Goal: Transaction & Acquisition: Purchase product/service

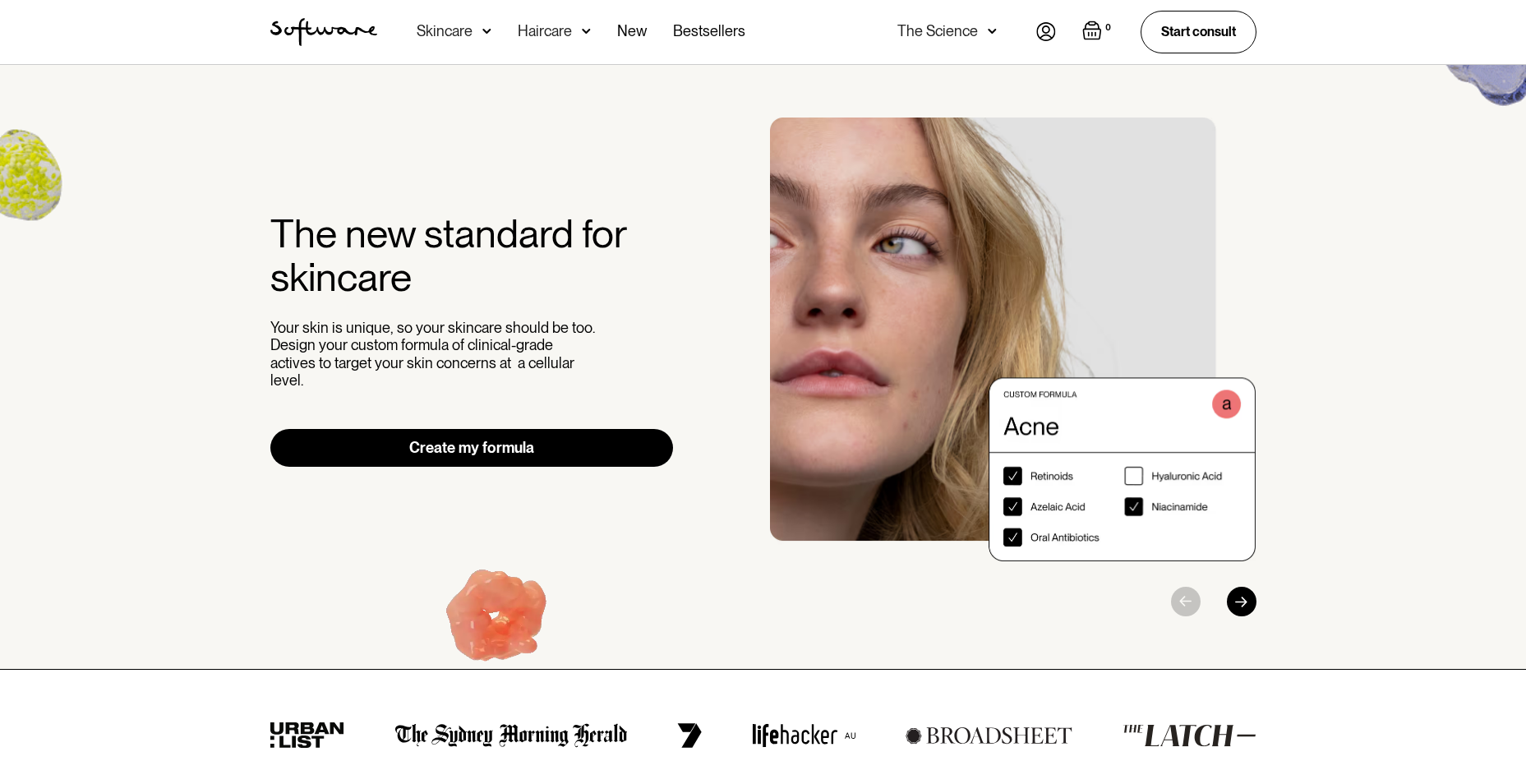
click at [505, 433] on link "Create my formula" at bounding box center [472, 447] width 403 height 37
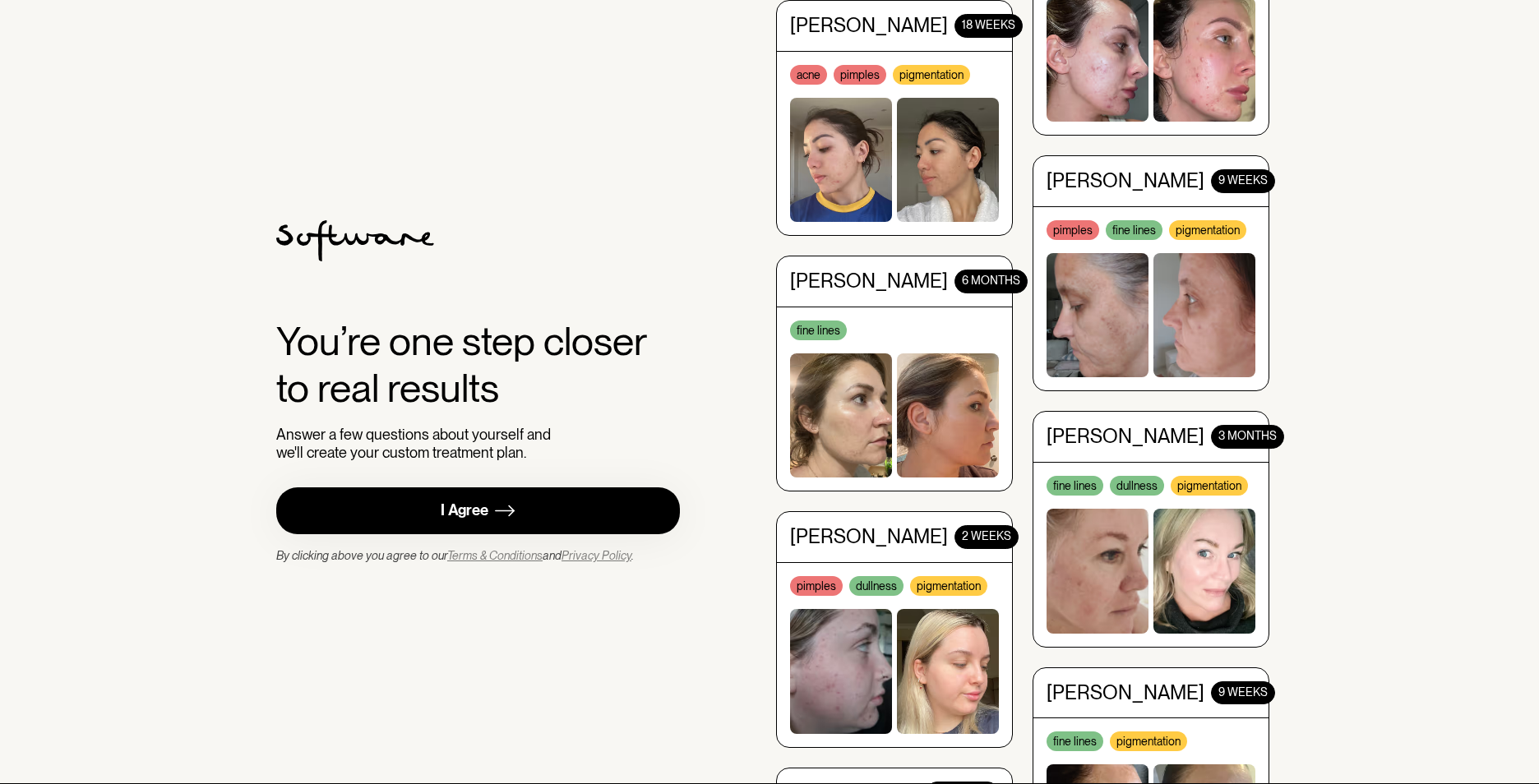
click at [467, 493] on link "I Agree" at bounding box center [478, 511] width 403 height 47
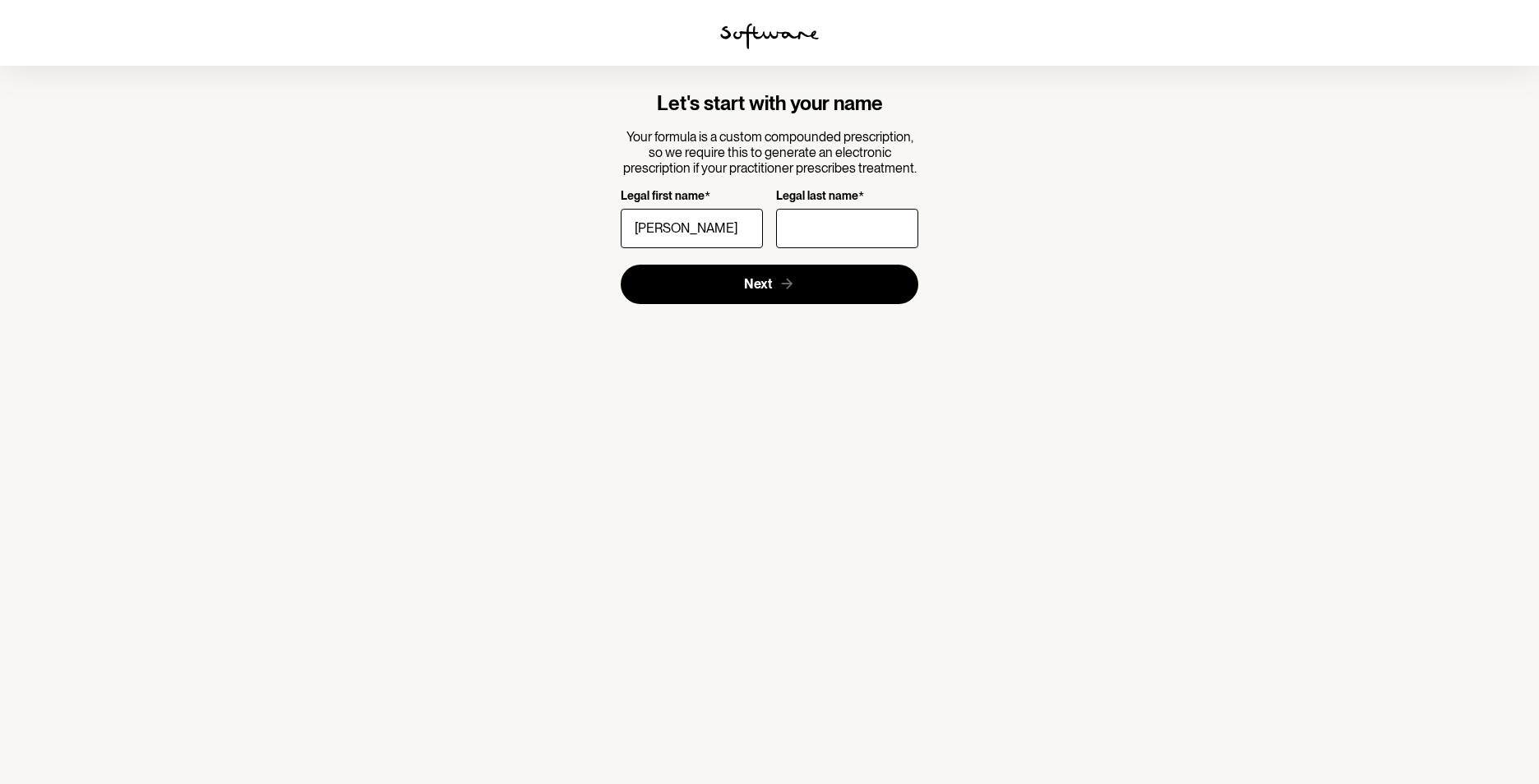
type input "[PERSON_NAME]"
type input "r"
type input "RICHARDSON"
click button "Next" at bounding box center [769, 284] width 299 height 39
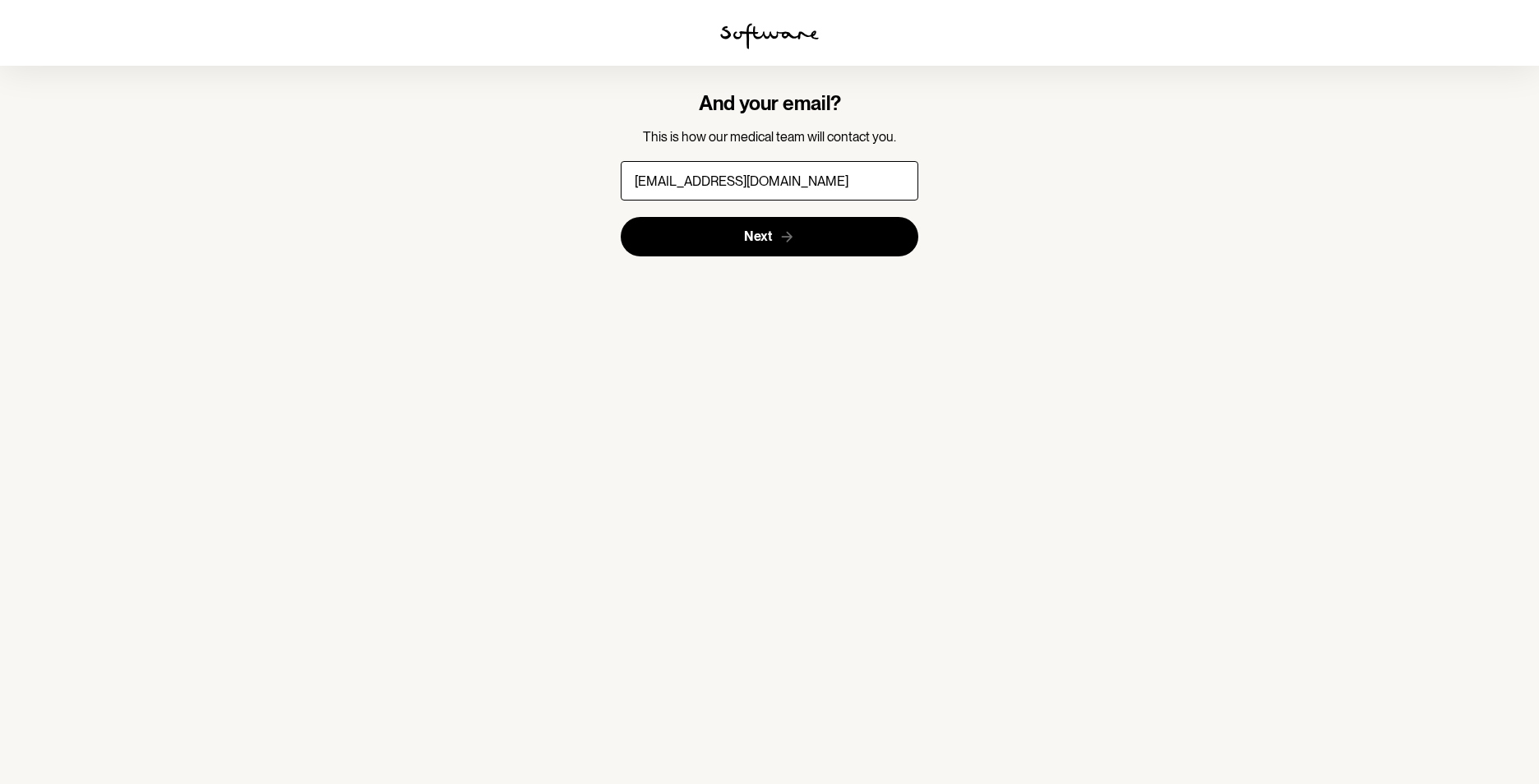
type input "mmadlinrichardson@gmail.com"
click at [620, 217] on button "Next" at bounding box center [769, 236] width 299 height 39
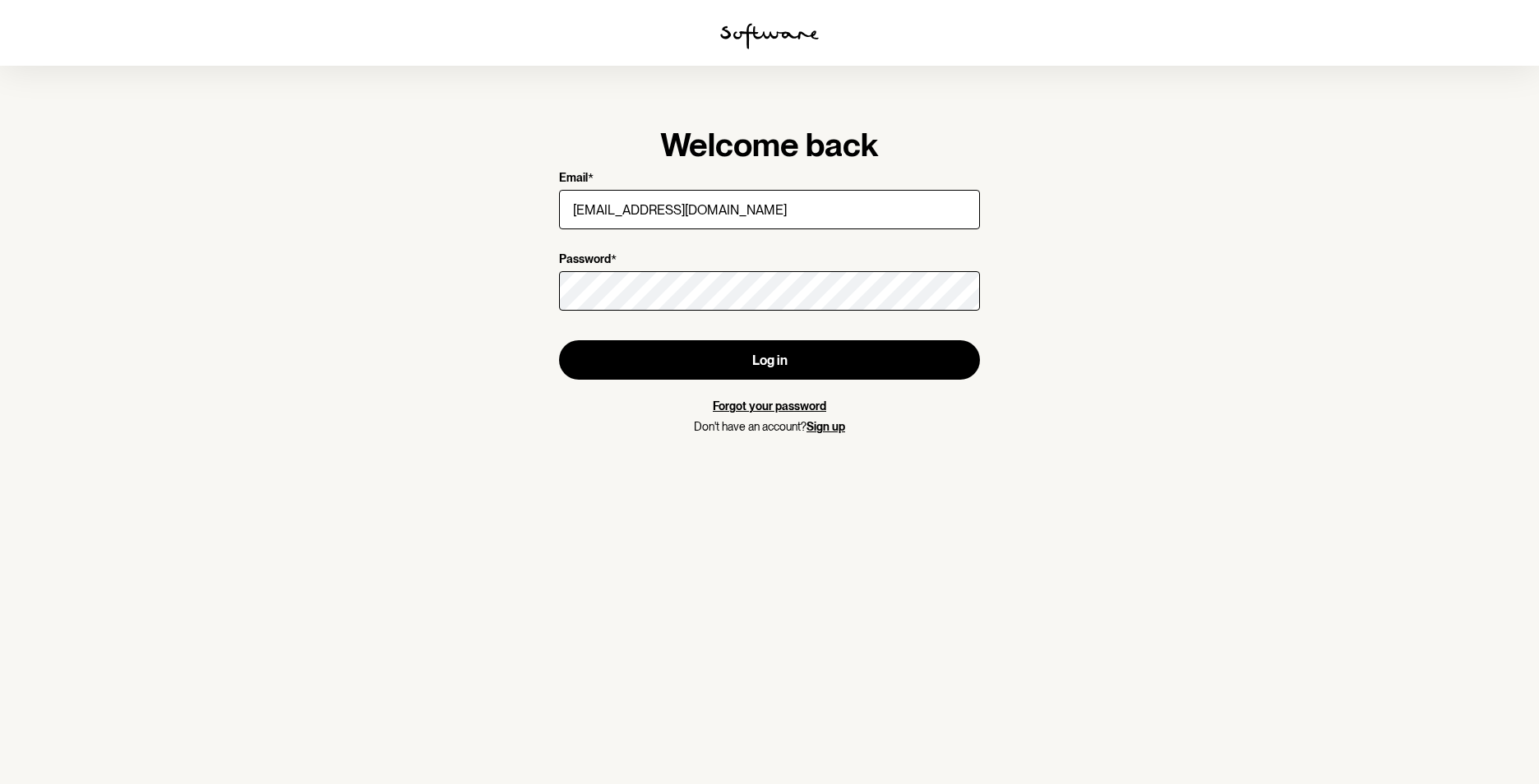
type input "mmadlinrichardson@gmail.com"
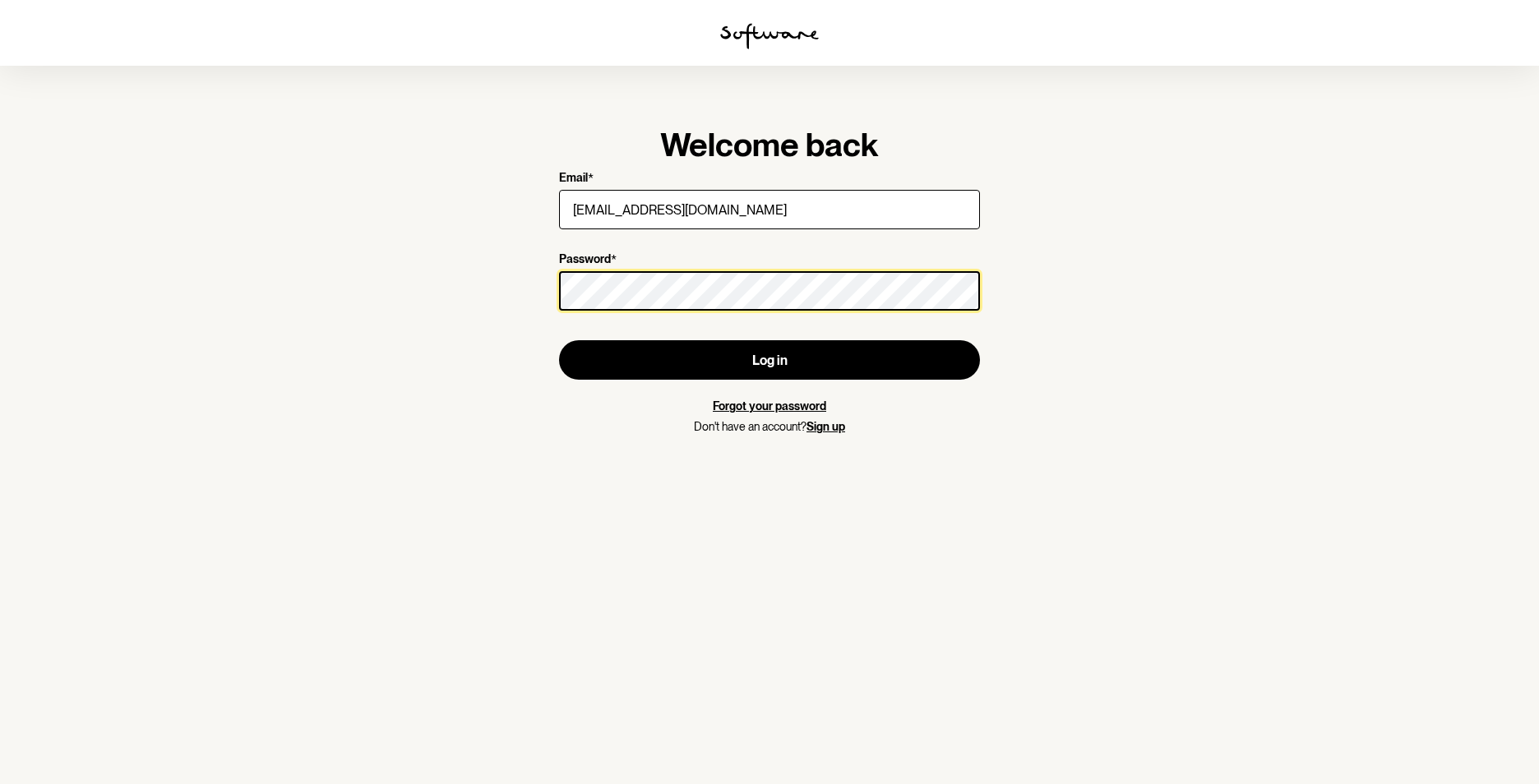
click at [559, 340] on button "Log in" at bounding box center [769, 359] width 421 height 39
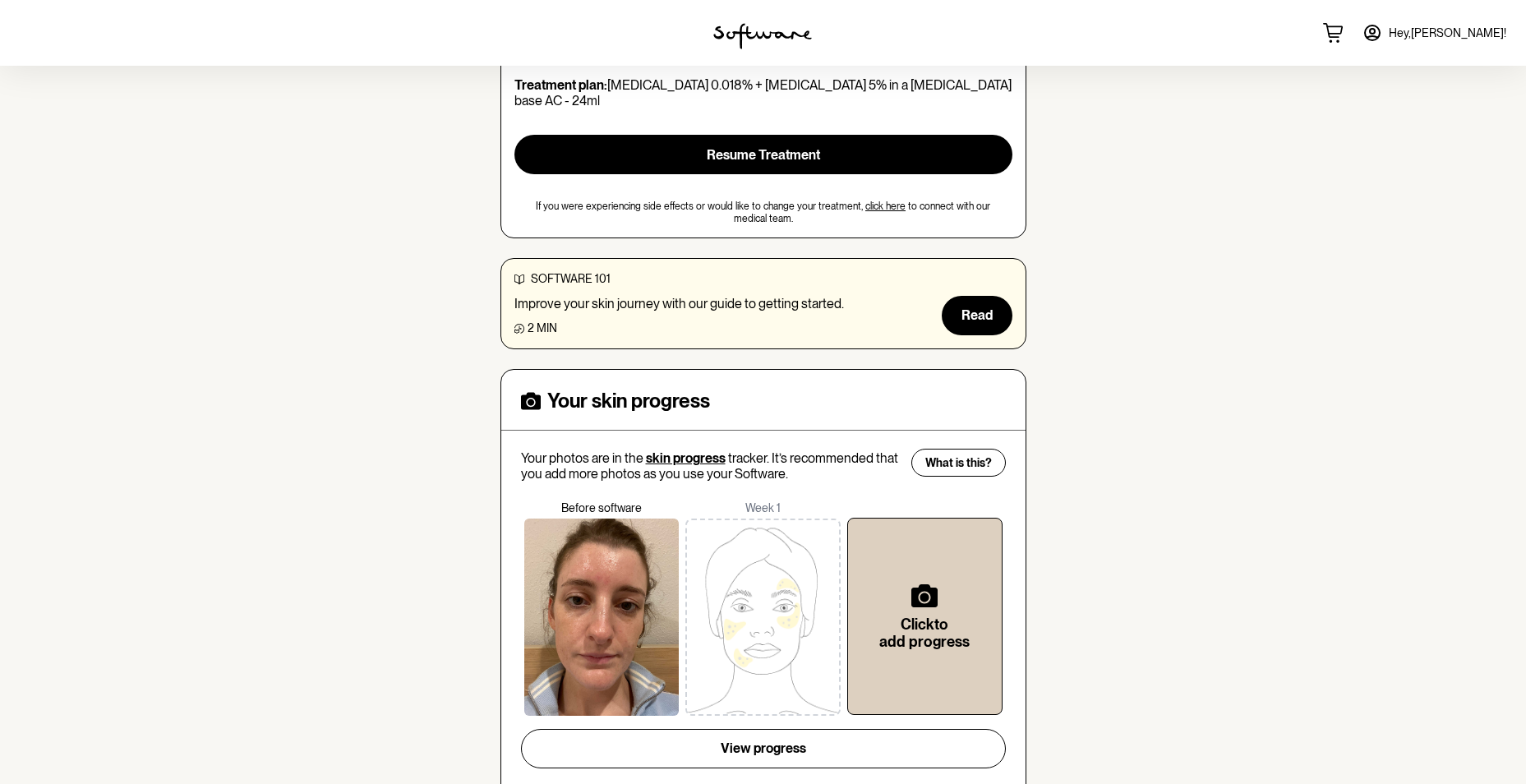
scroll to position [328, 0]
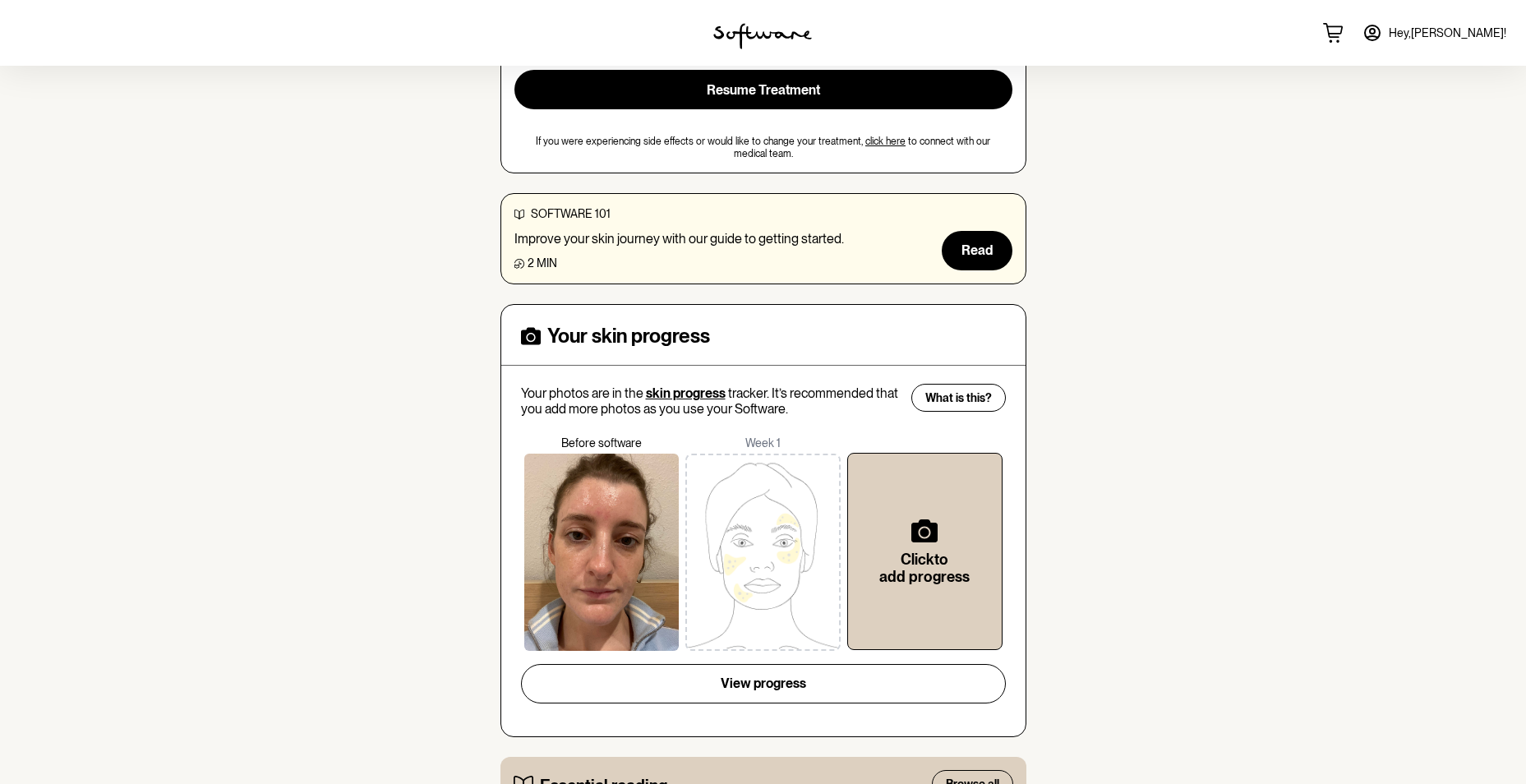
click at [596, 518] on div at bounding box center [602, 552] width 155 height 197
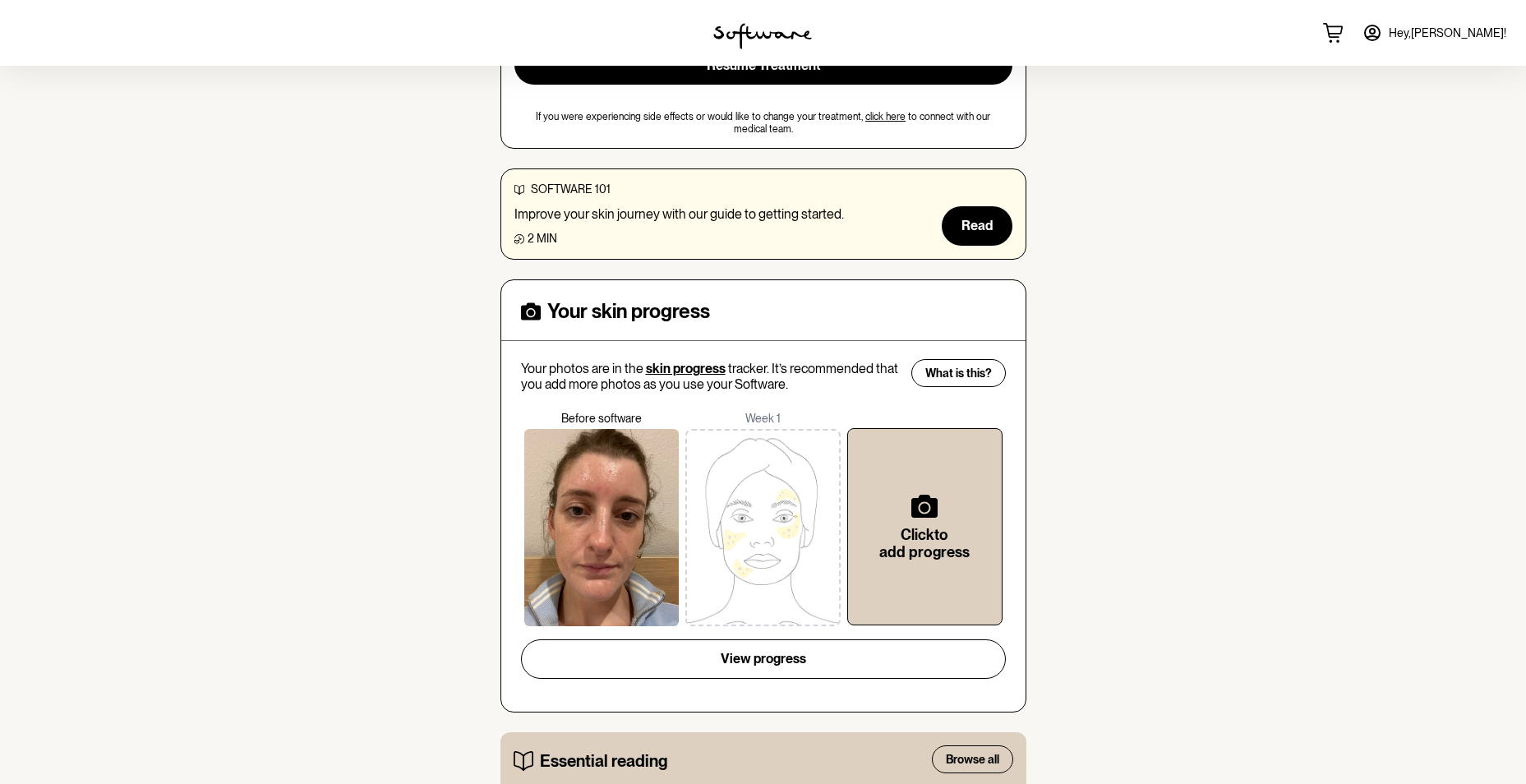
scroll to position [186, 0]
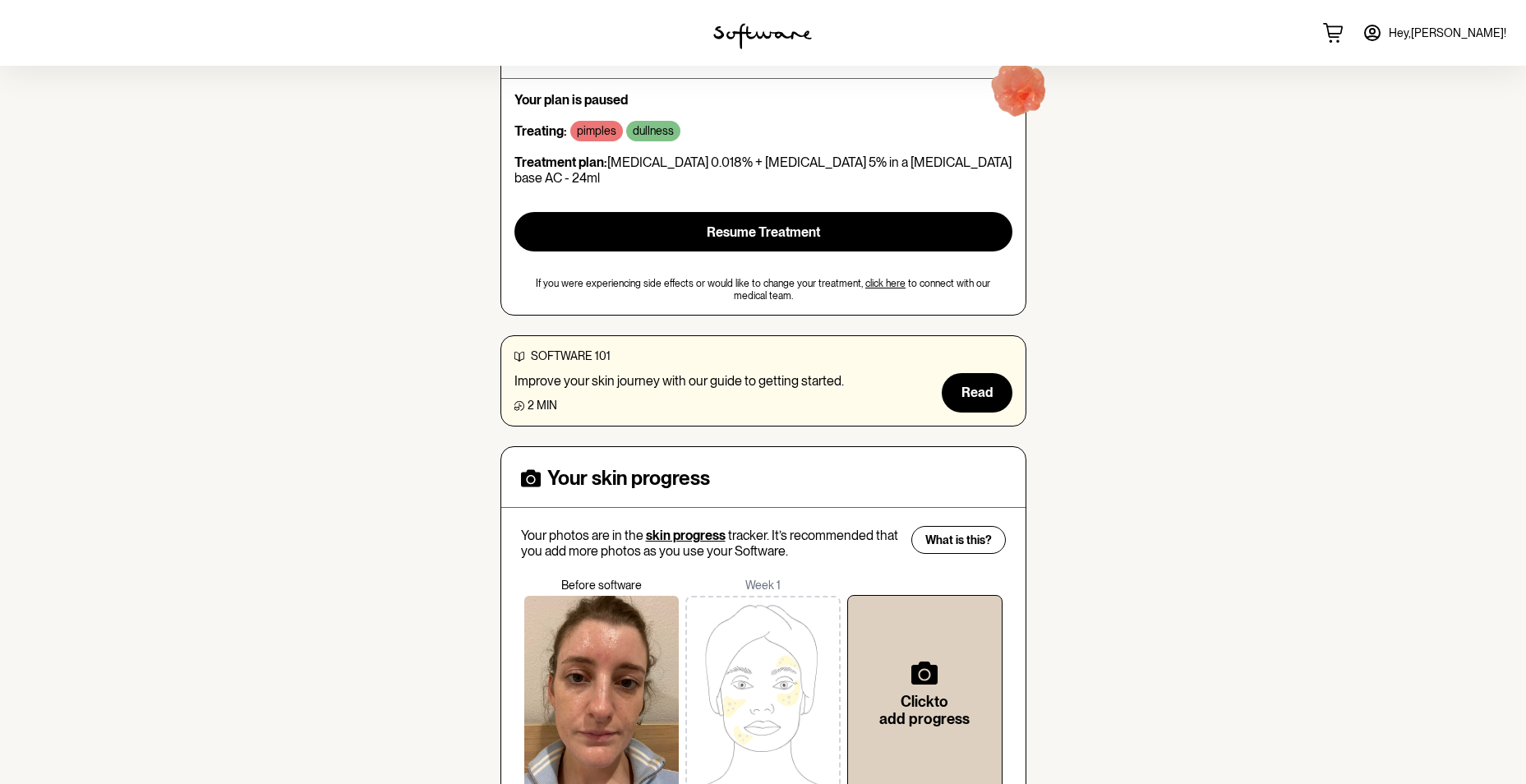
click at [883, 277] on link "click here" at bounding box center [885, 283] width 40 height 12
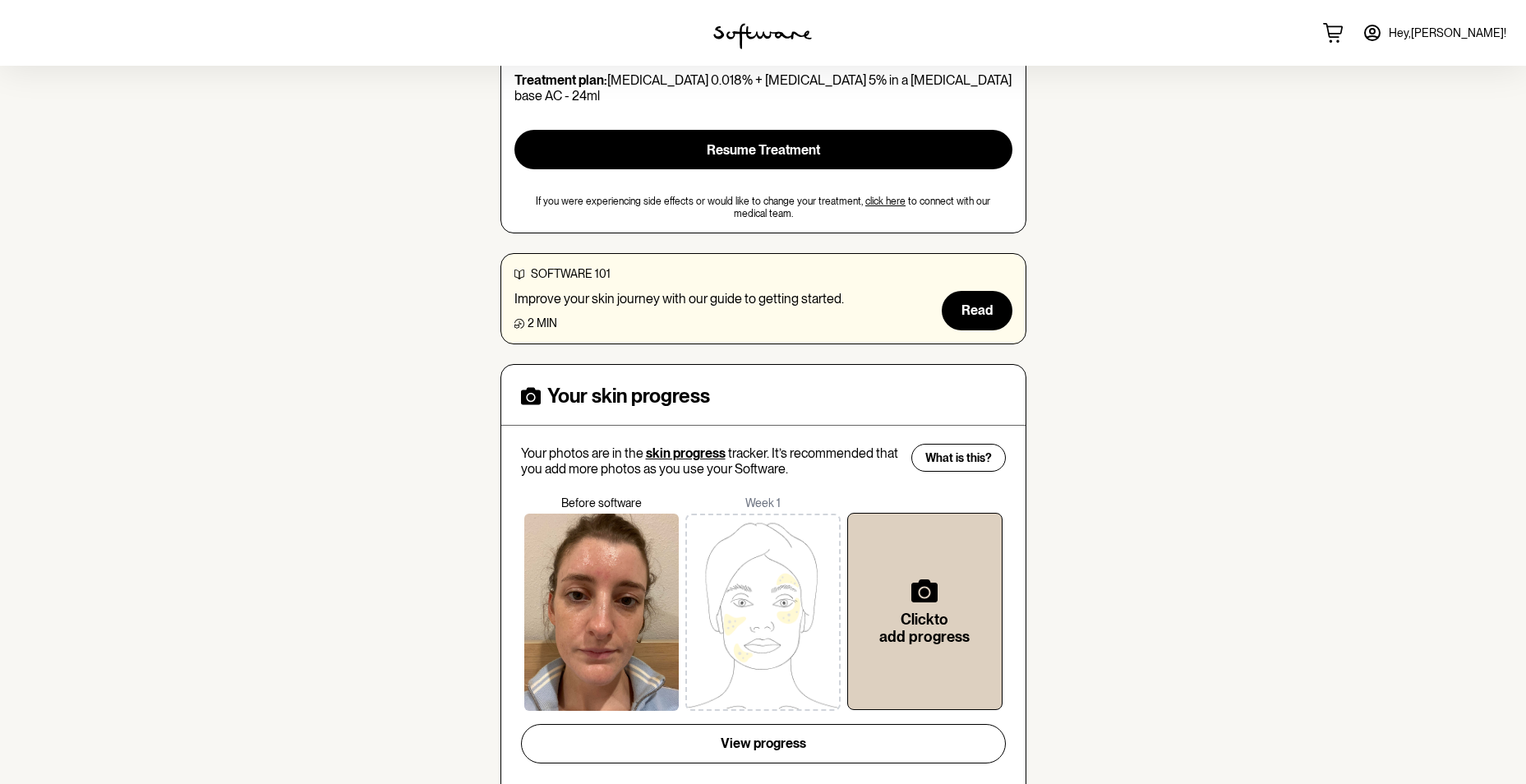
click at [588, 608] on div at bounding box center [602, 611] width 155 height 197
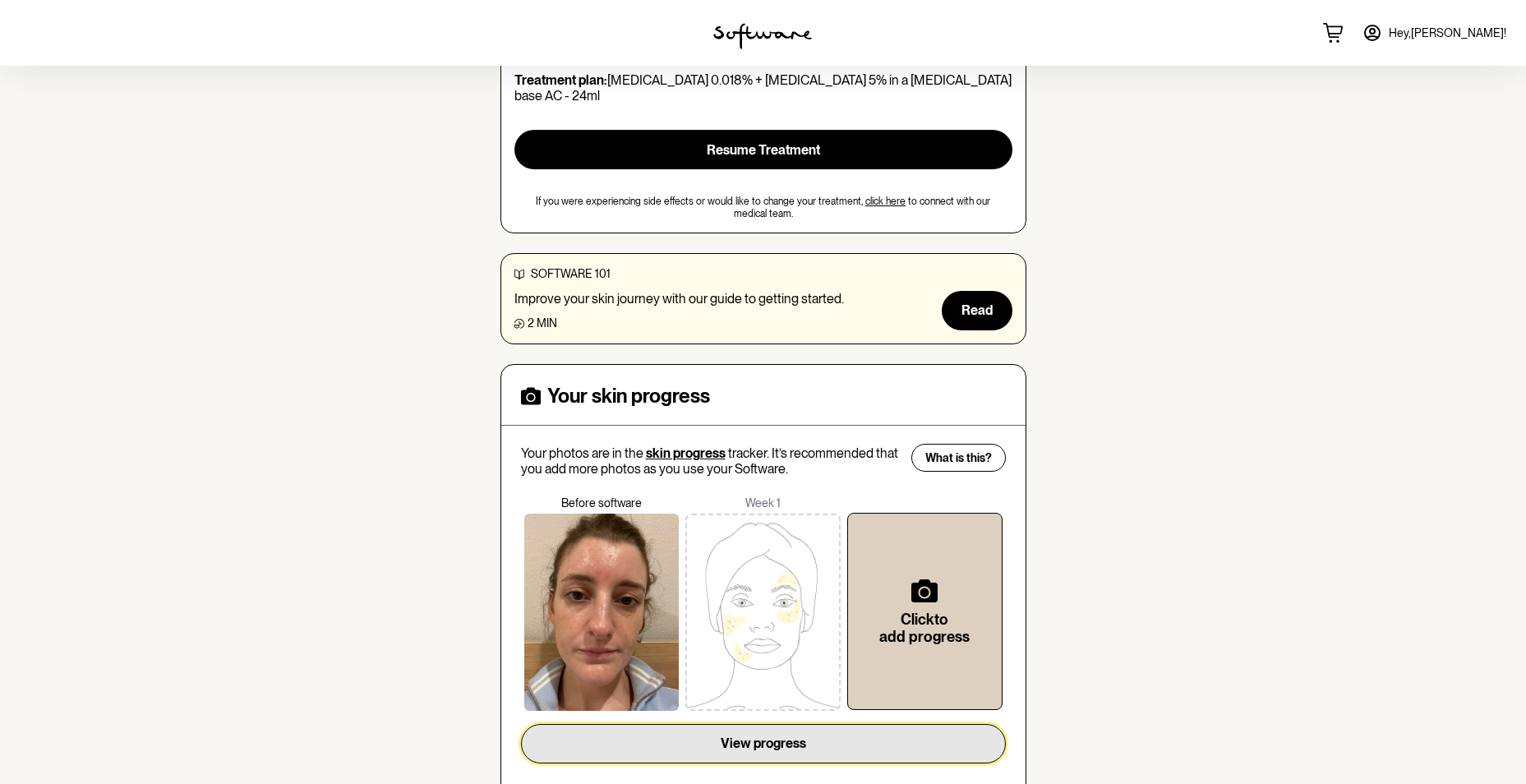
click at [640, 724] on button "View progress" at bounding box center [763, 743] width 485 height 39
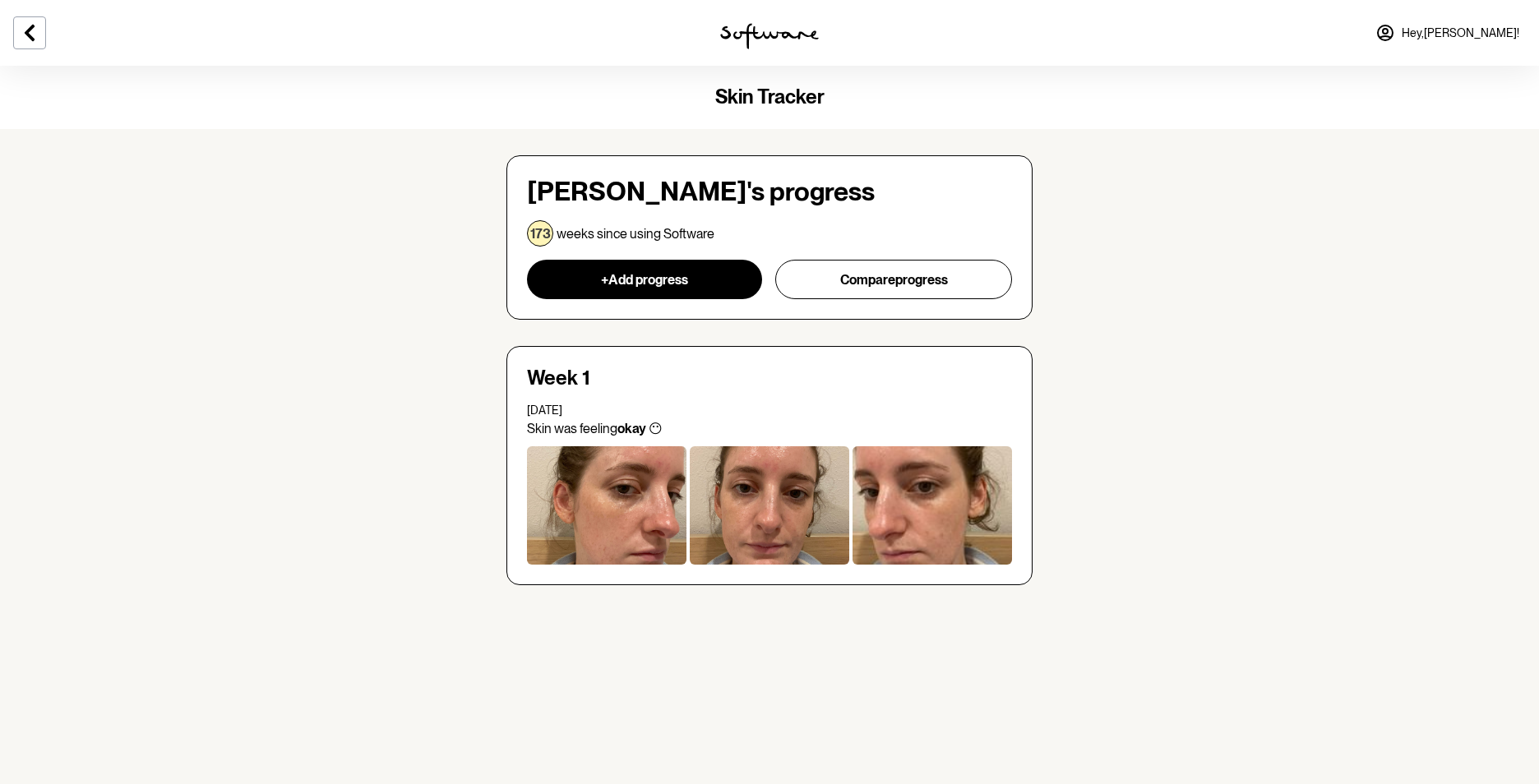
click at [658, 489] on div at bounding box center [607, 505] width 159 height 118
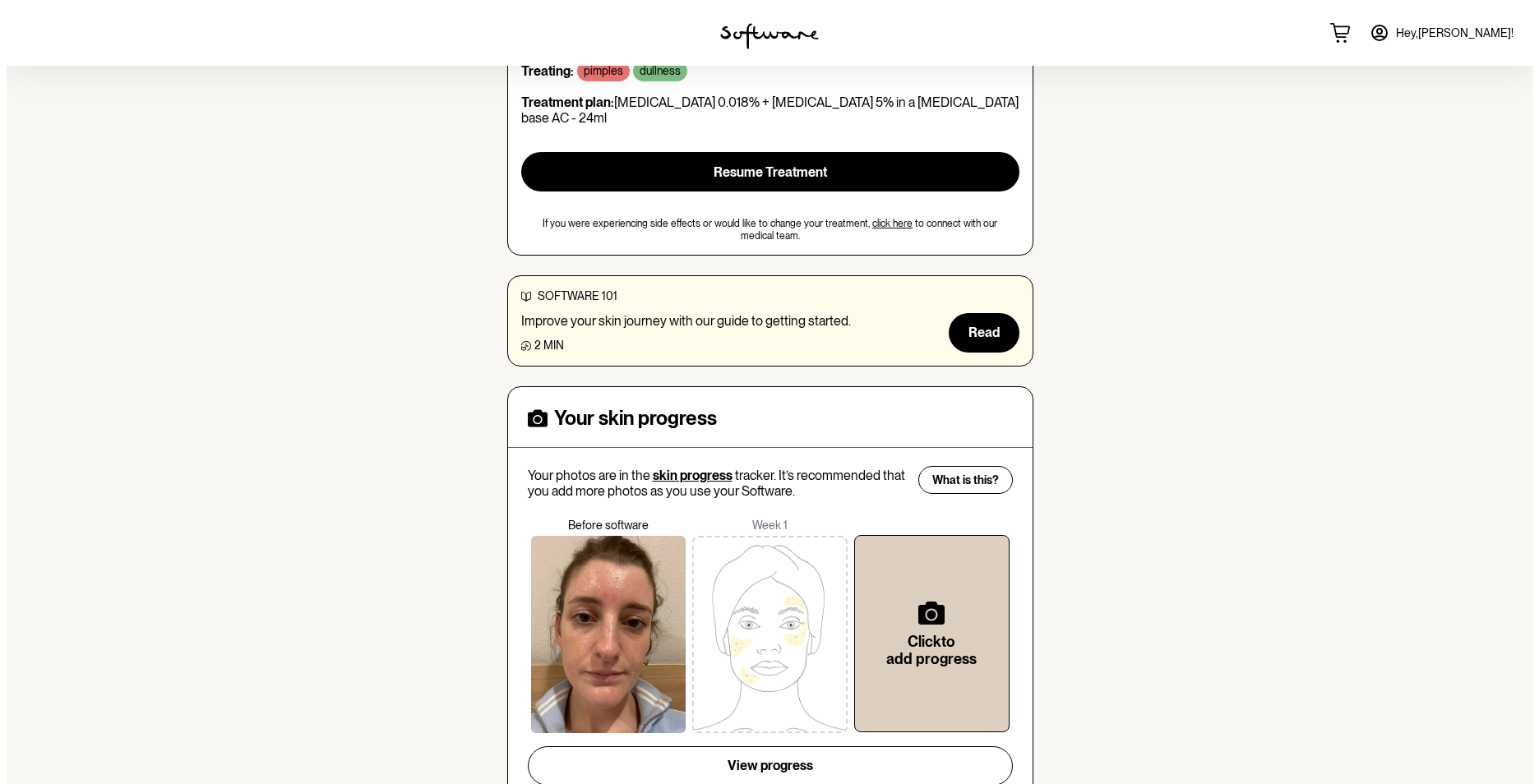
scroll to position [22, 0]
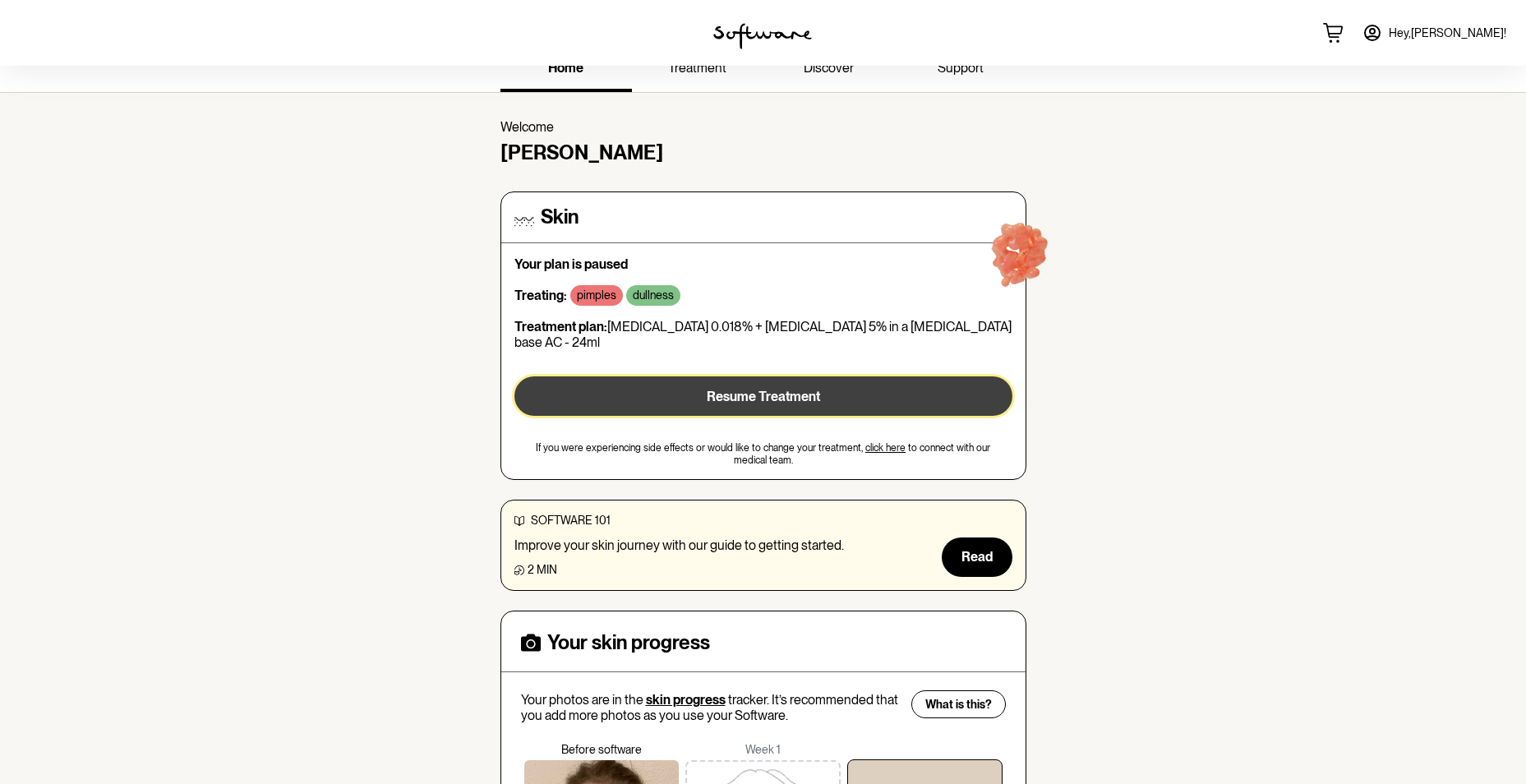
click at [826, 382] on button "Resume Treatment" at bounding box center [763, 395] width 498 height 39
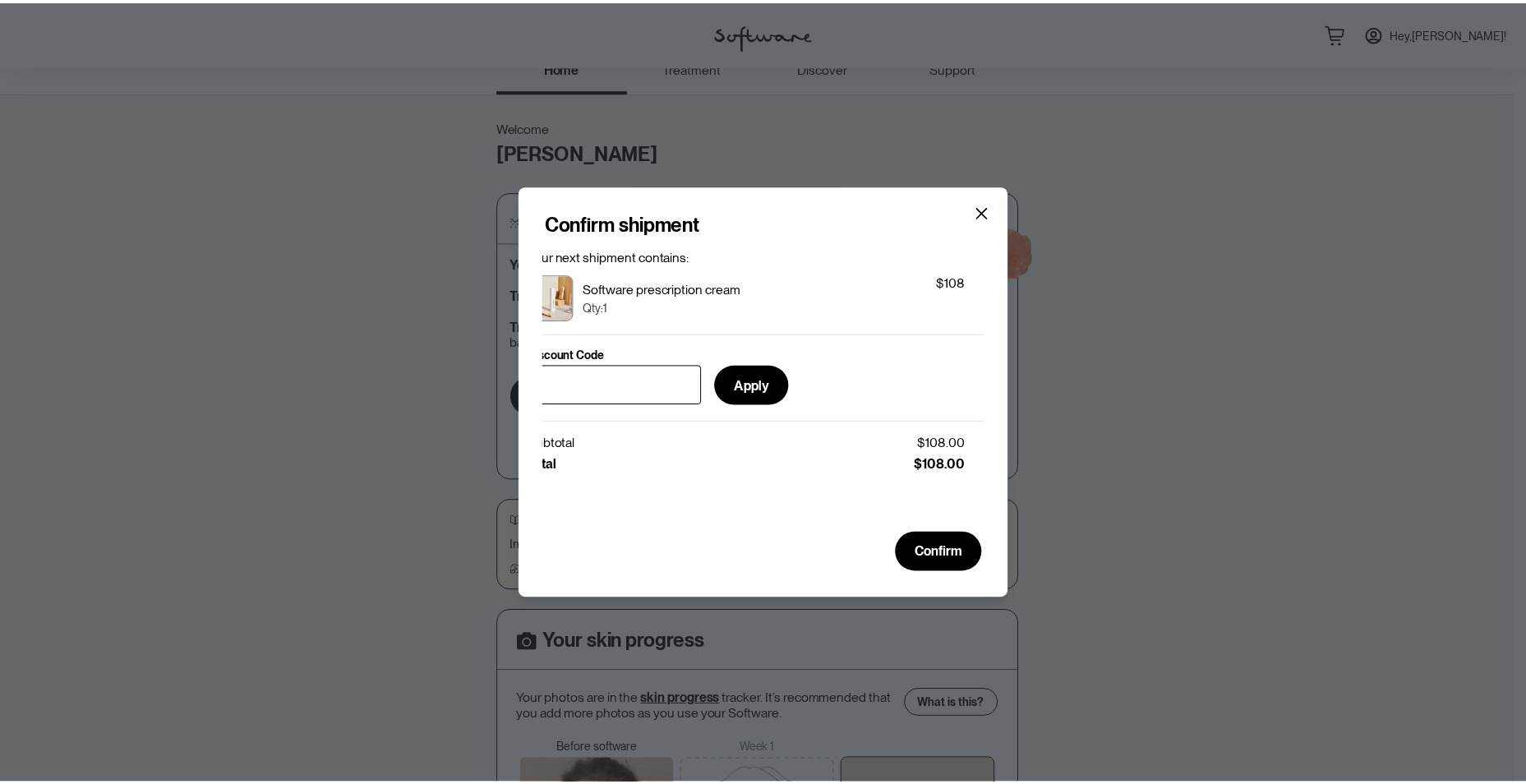
scroll to position [0, 0]
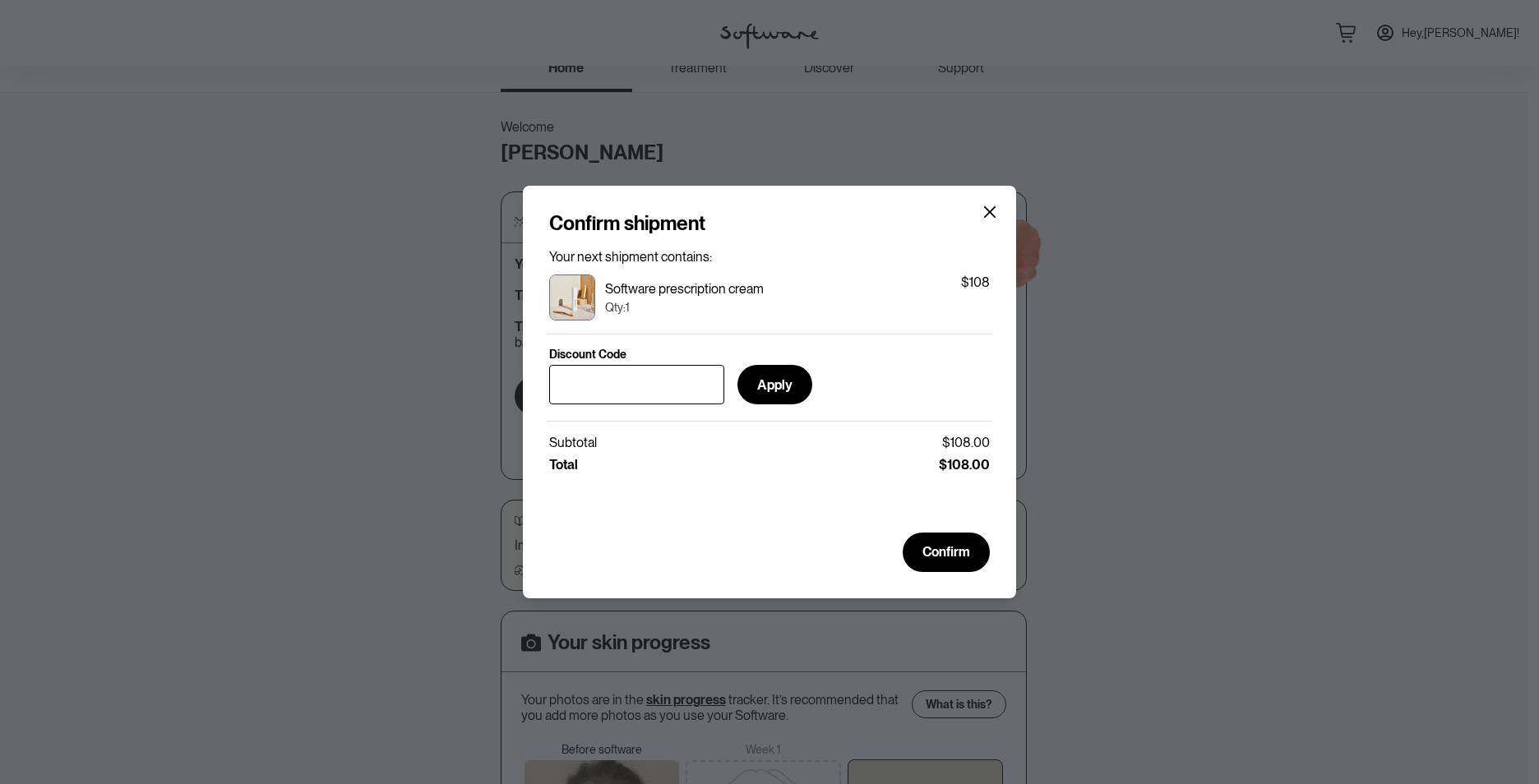
click at [997, 209] on section "Confirm shipment Your next shipment contains: Software prescription cream Qty: …" at bounding box center [769, 391] width 493 height 412
click at [991, 209] on icon "Close" at bounding box center [990, 212] width 13 height 13
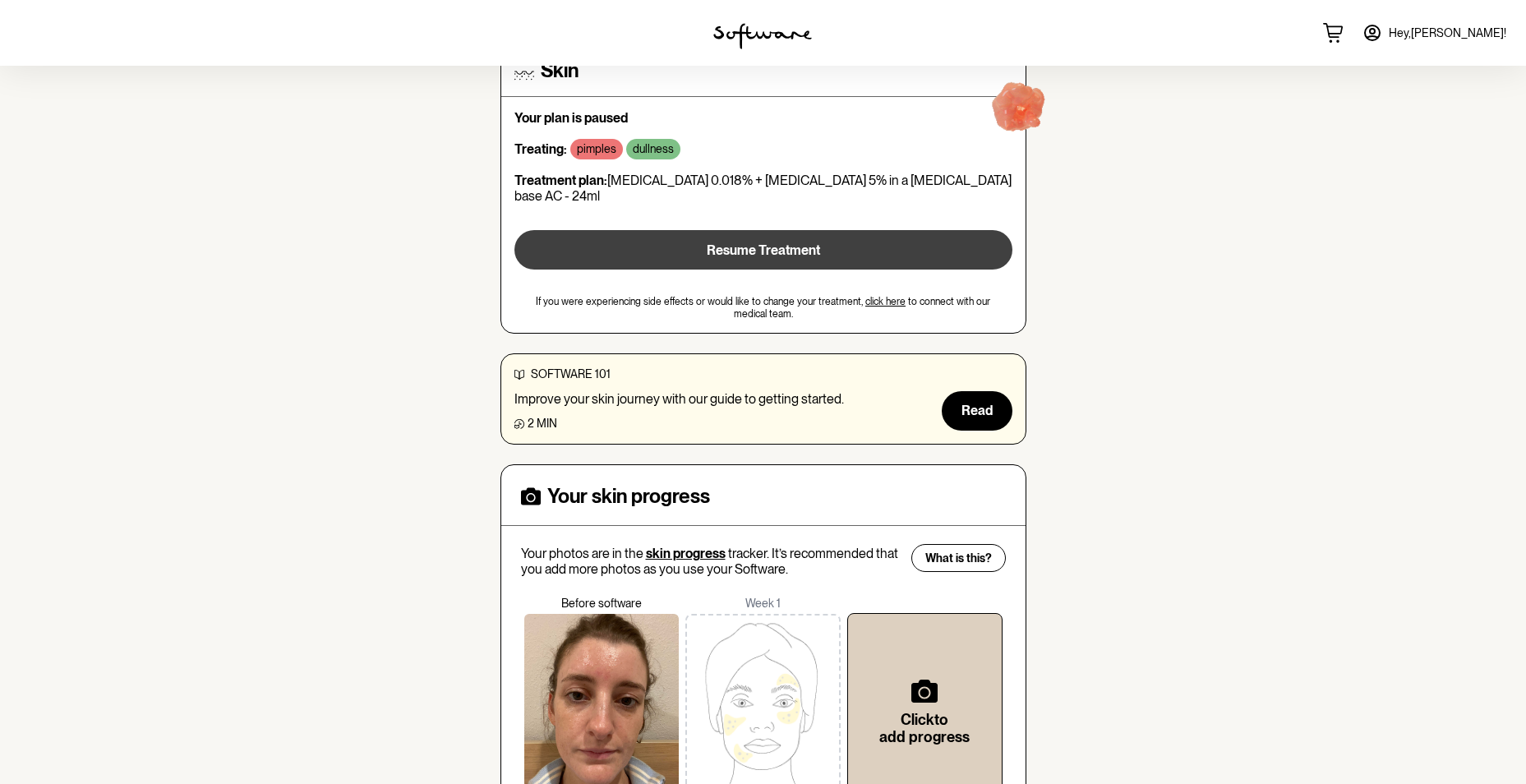
scroll to position [269, 0]
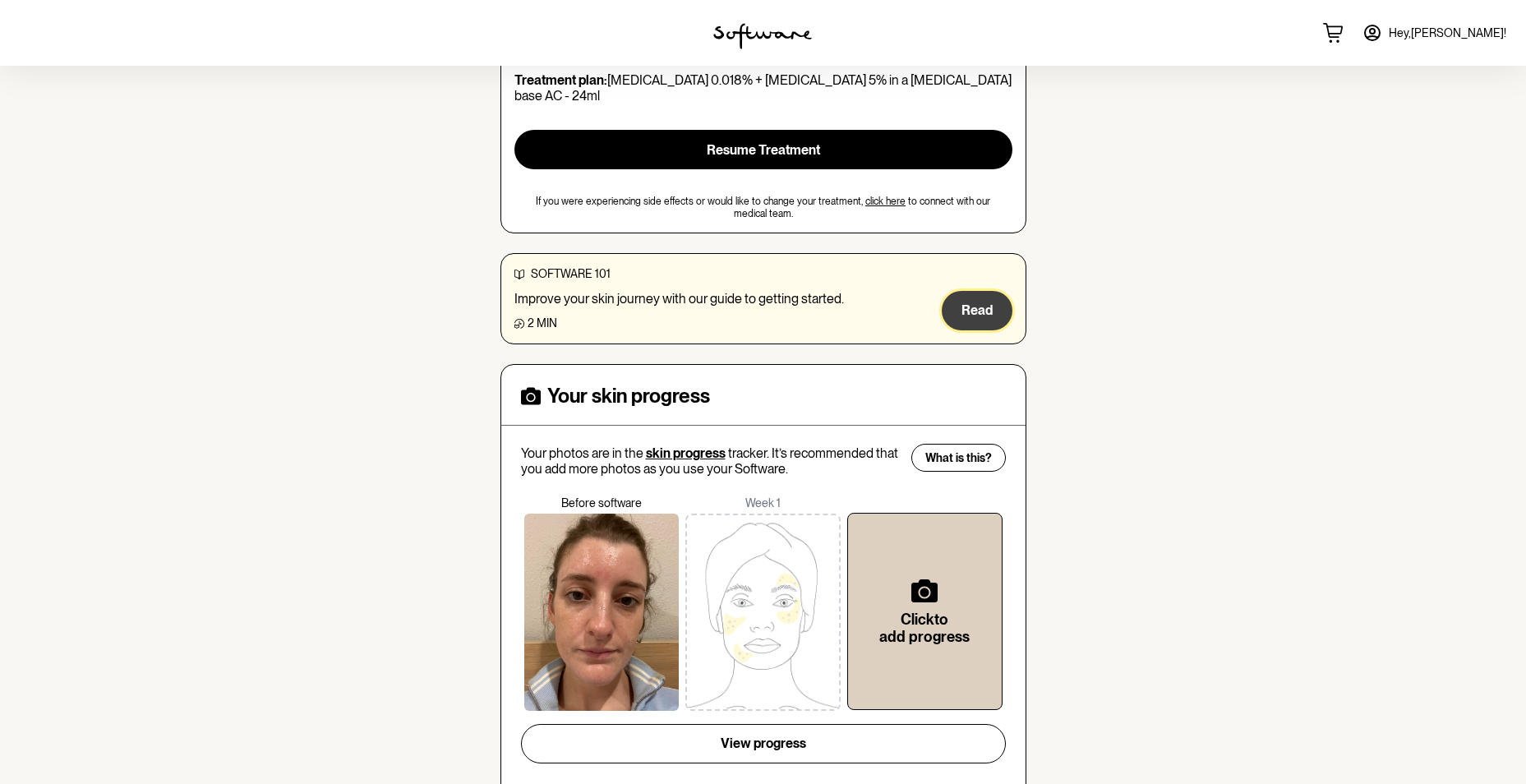
click at [977, 303] on button "Read" at bounding box center [977, 310] width 71 height 39
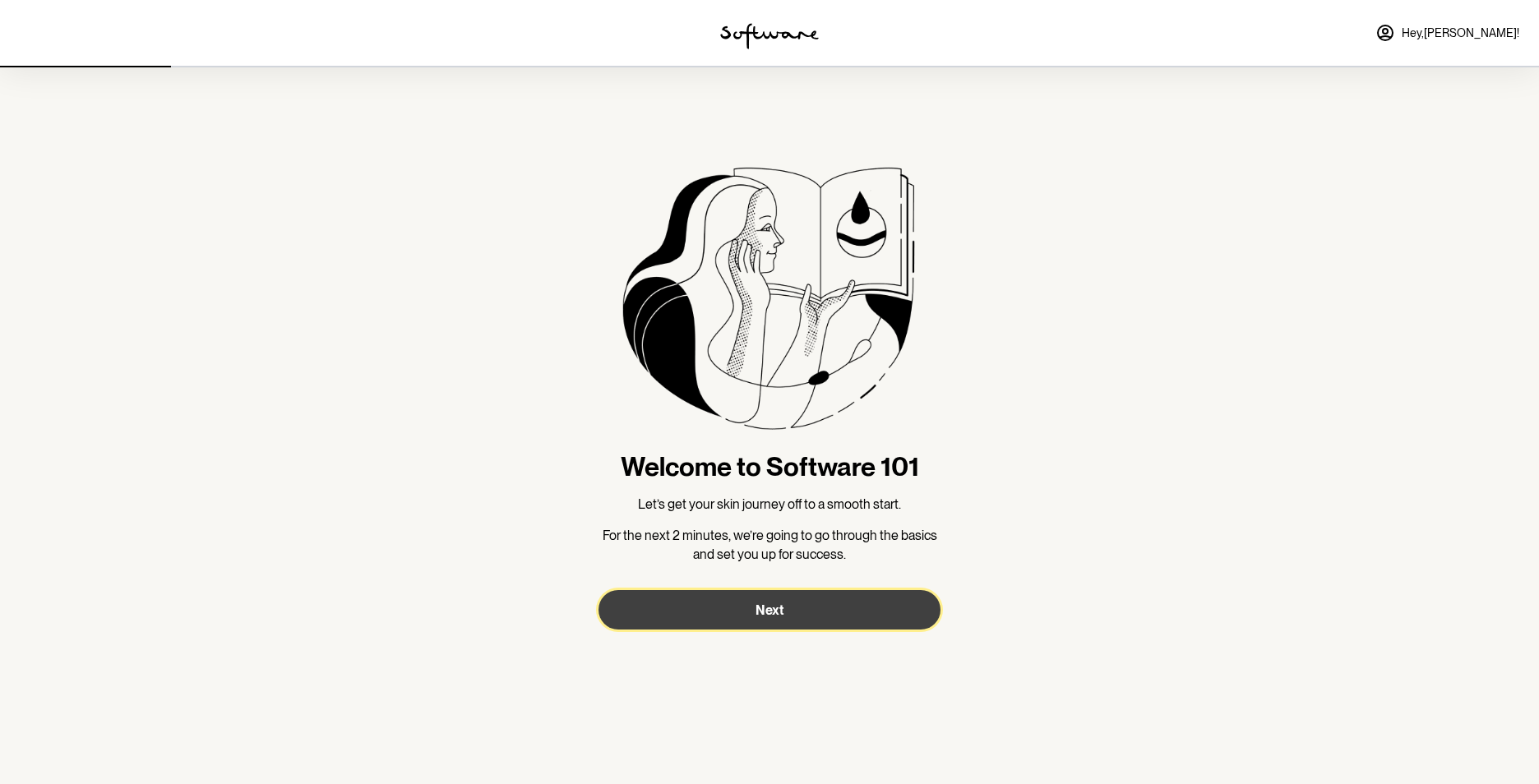
click at [747, 615] on button "Next" at bounding box center [769, 609] width 342 height 39
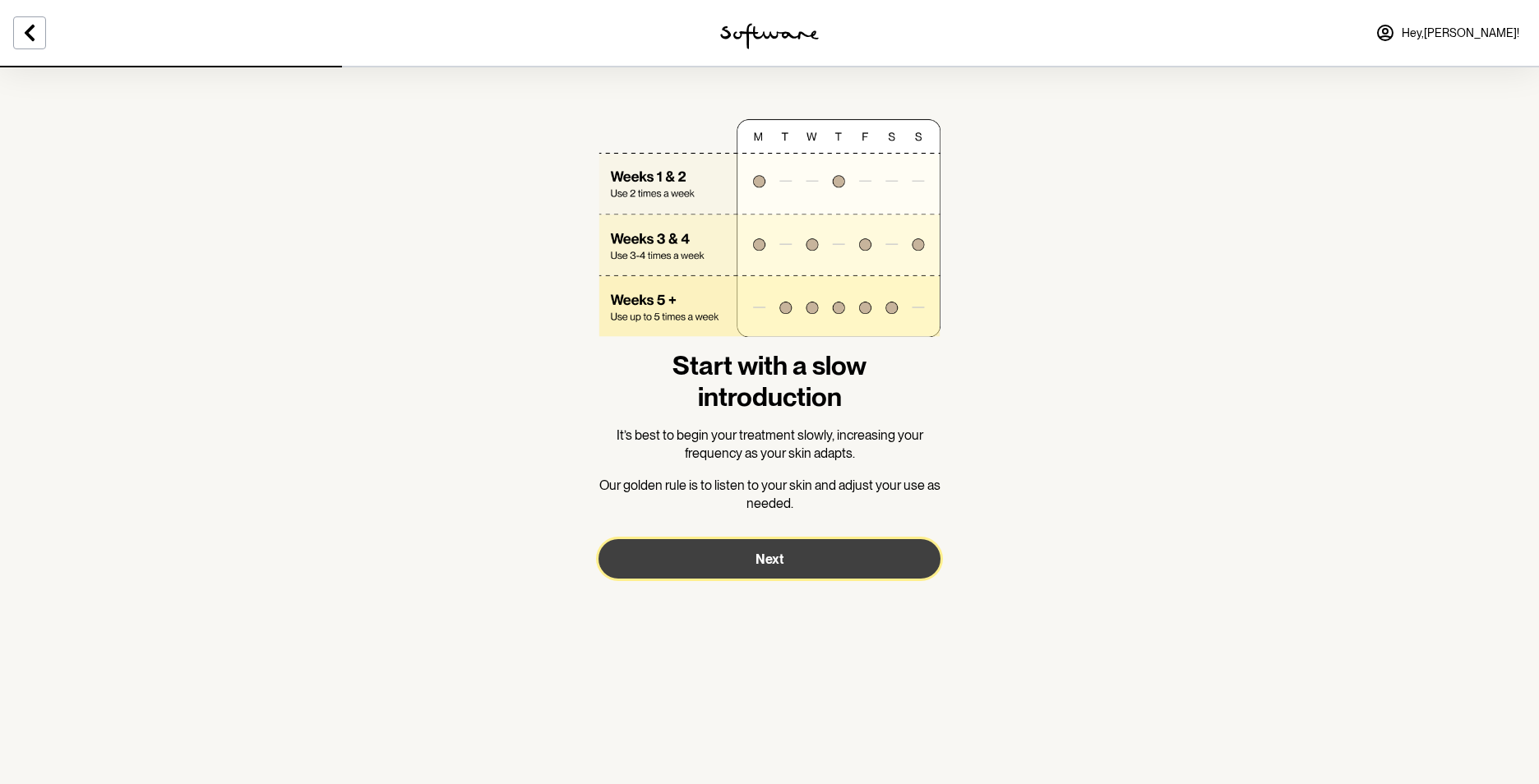
click at [755, 562] on button "Next" at bounding box center [769, 558] width 342 height 39
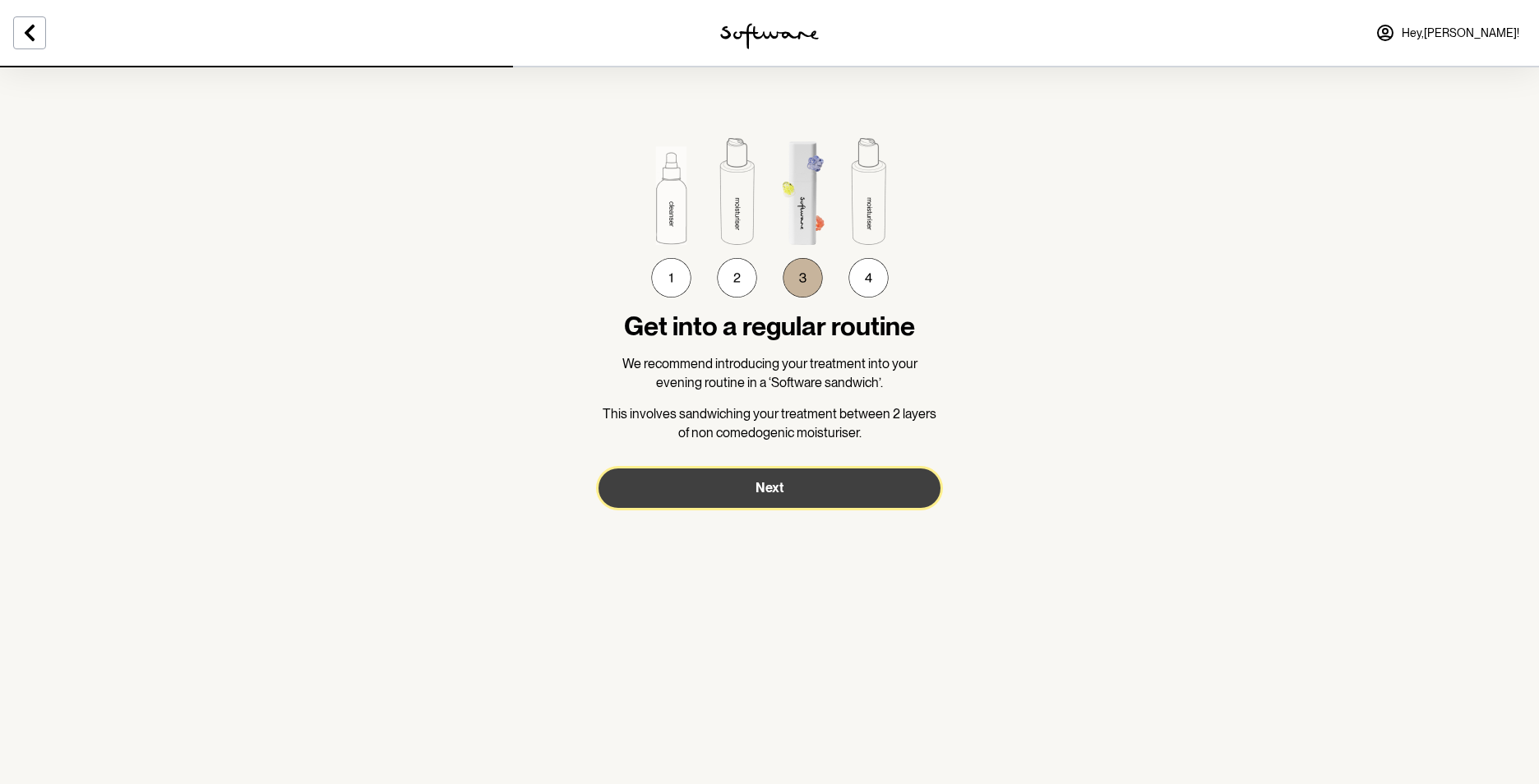
click at [772, 487] on span "Next" at bounding box center [769, 487] width 28 height 15
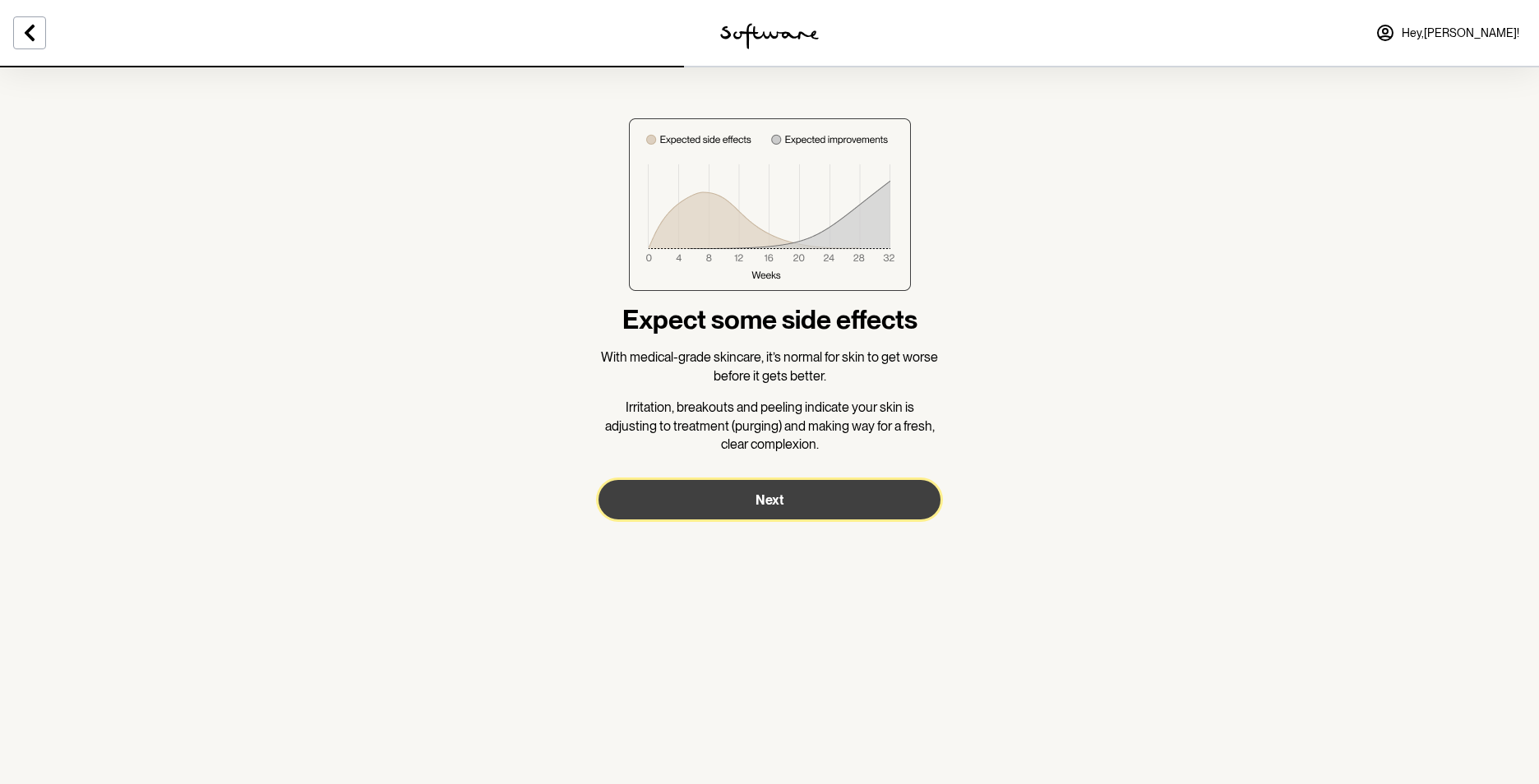
click at [772, 487] on button "Next" at bounding box center [769, 499] width 342 height 39
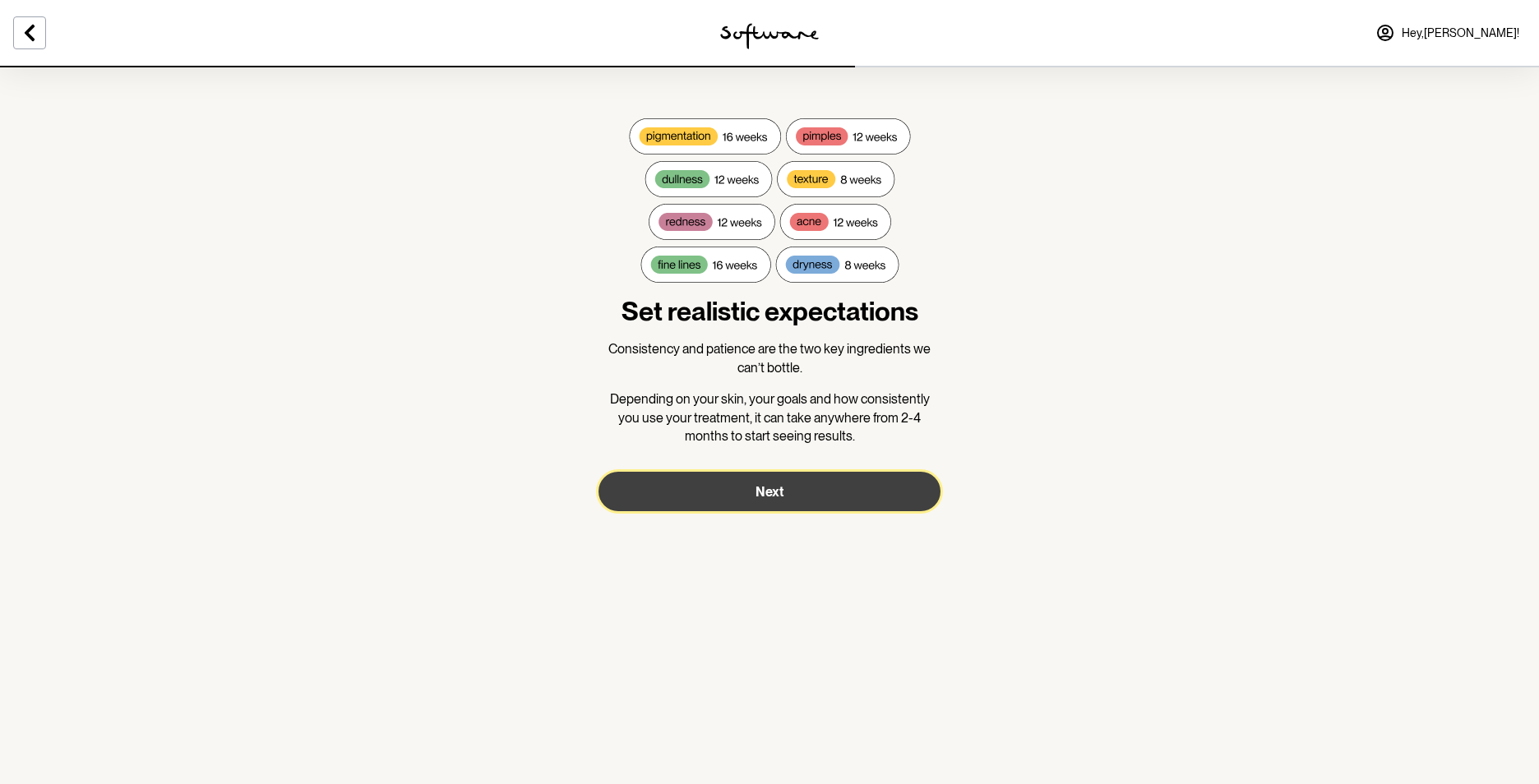
click at [790, 484] on button "Next" at bounding box center [769, 490] width 342 height 39
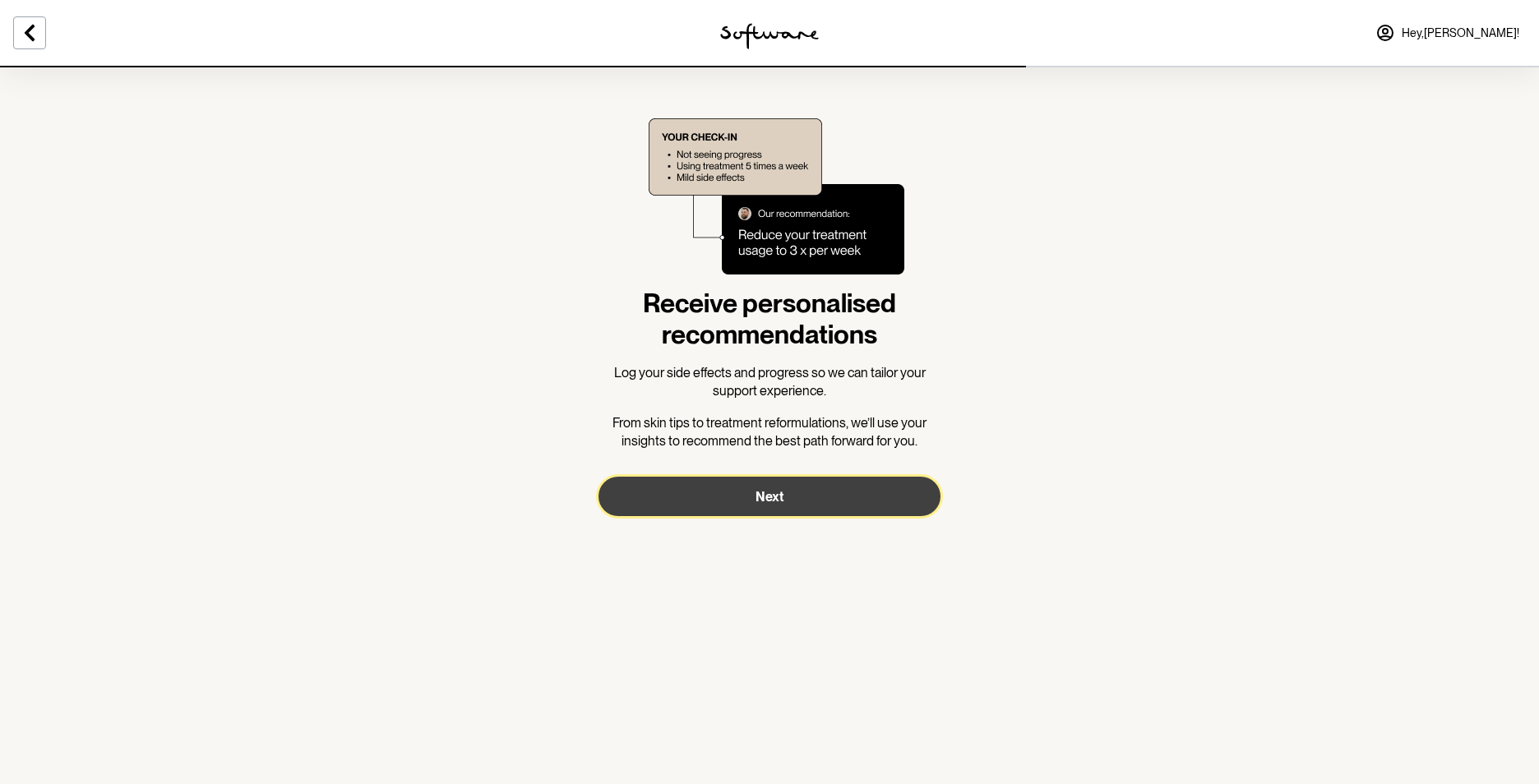
click at [806, 504] on button "Next" at bounding box center [769, 496] width 342 height 39
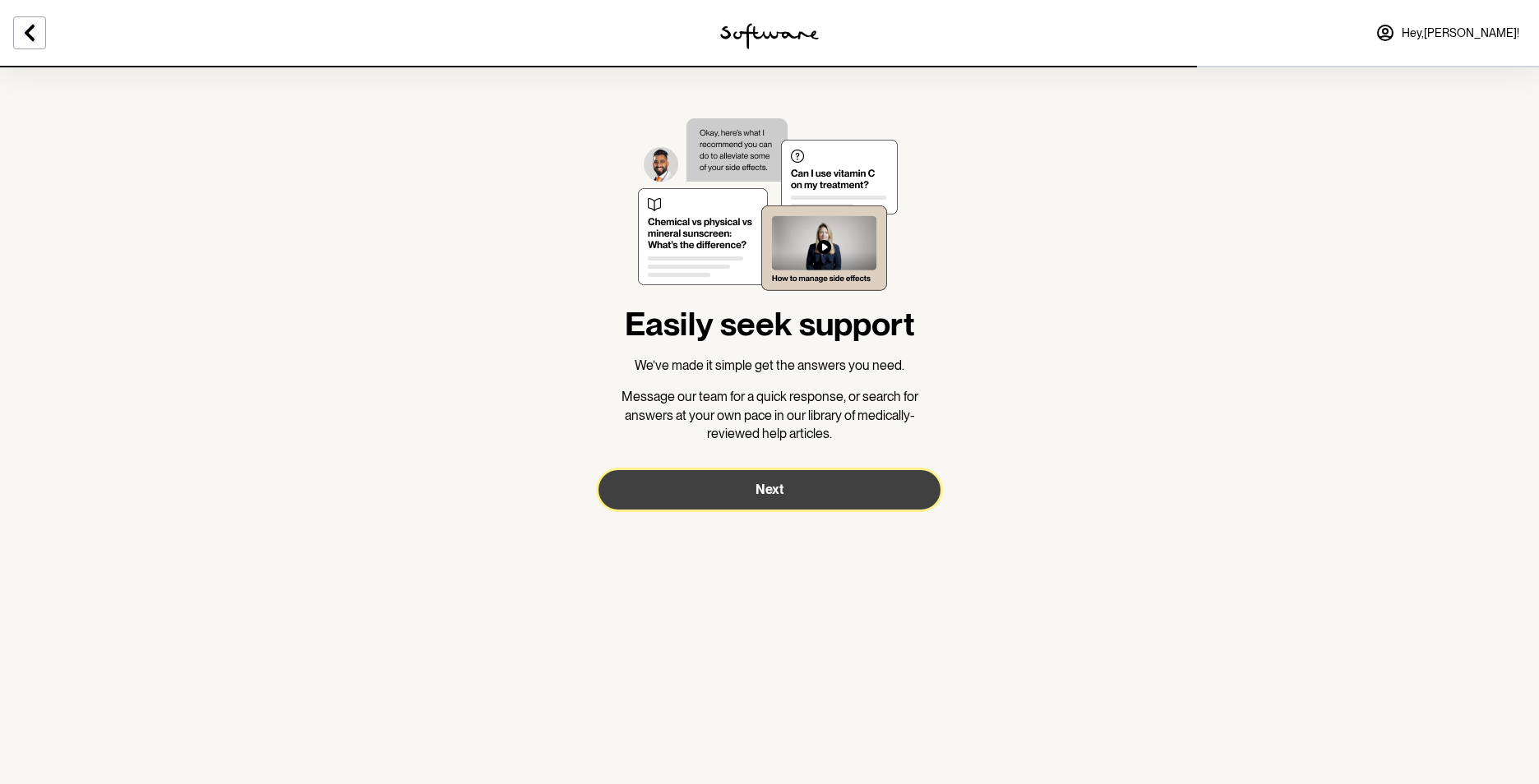
click at [806, 504] on button "Next" at bounding box center [769, 489] width 342 height 39
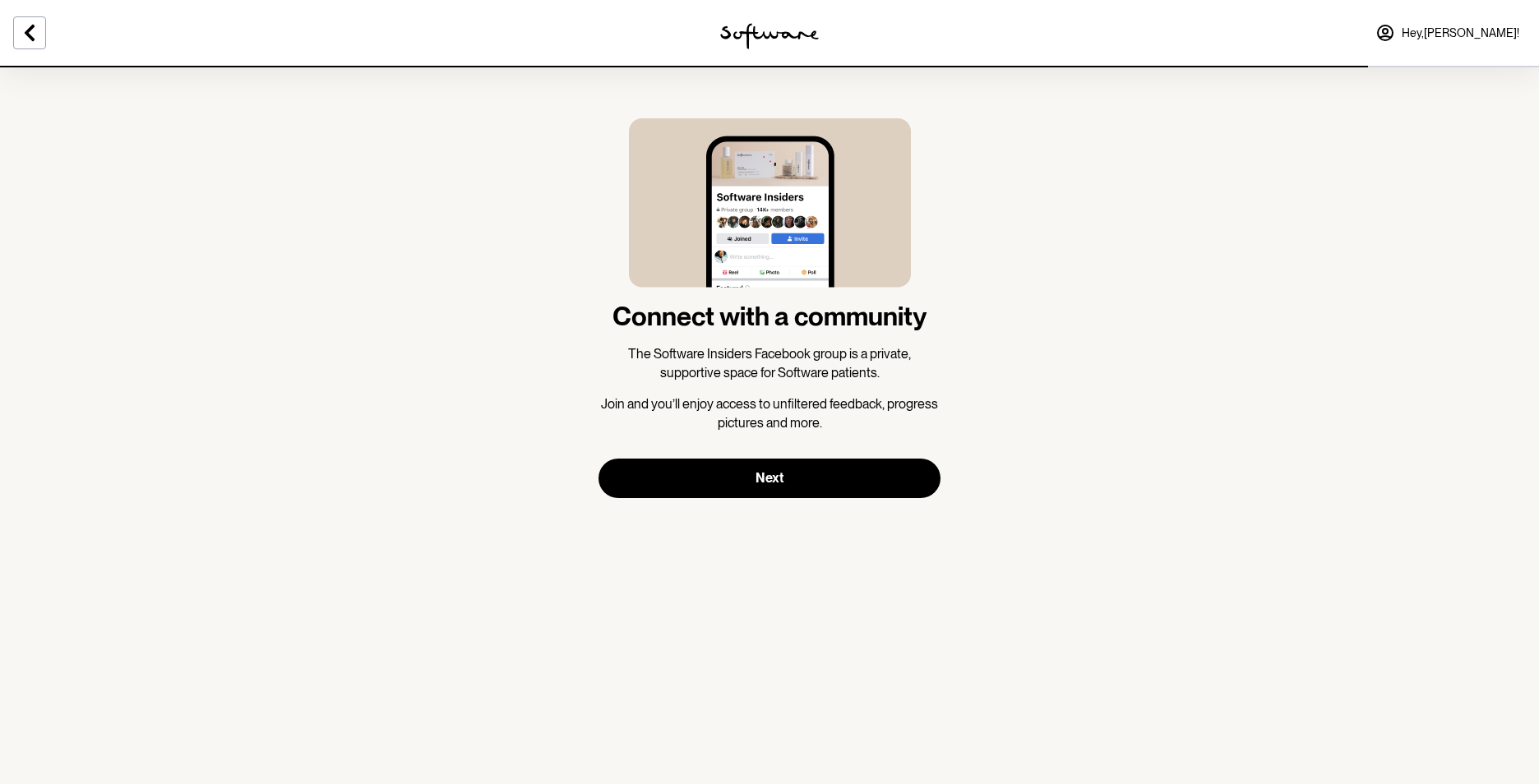
click at [806, 504] on section "Connect with a community The Software Insiders Facebook group is a private, sup…" at bounding box center [770, 307] width 369 height 485
click at [827, 516] on section "Connect with a community The Software Insiders Facebook group is a private, sup…" at bounding box center [770, 307] width 369 height 485
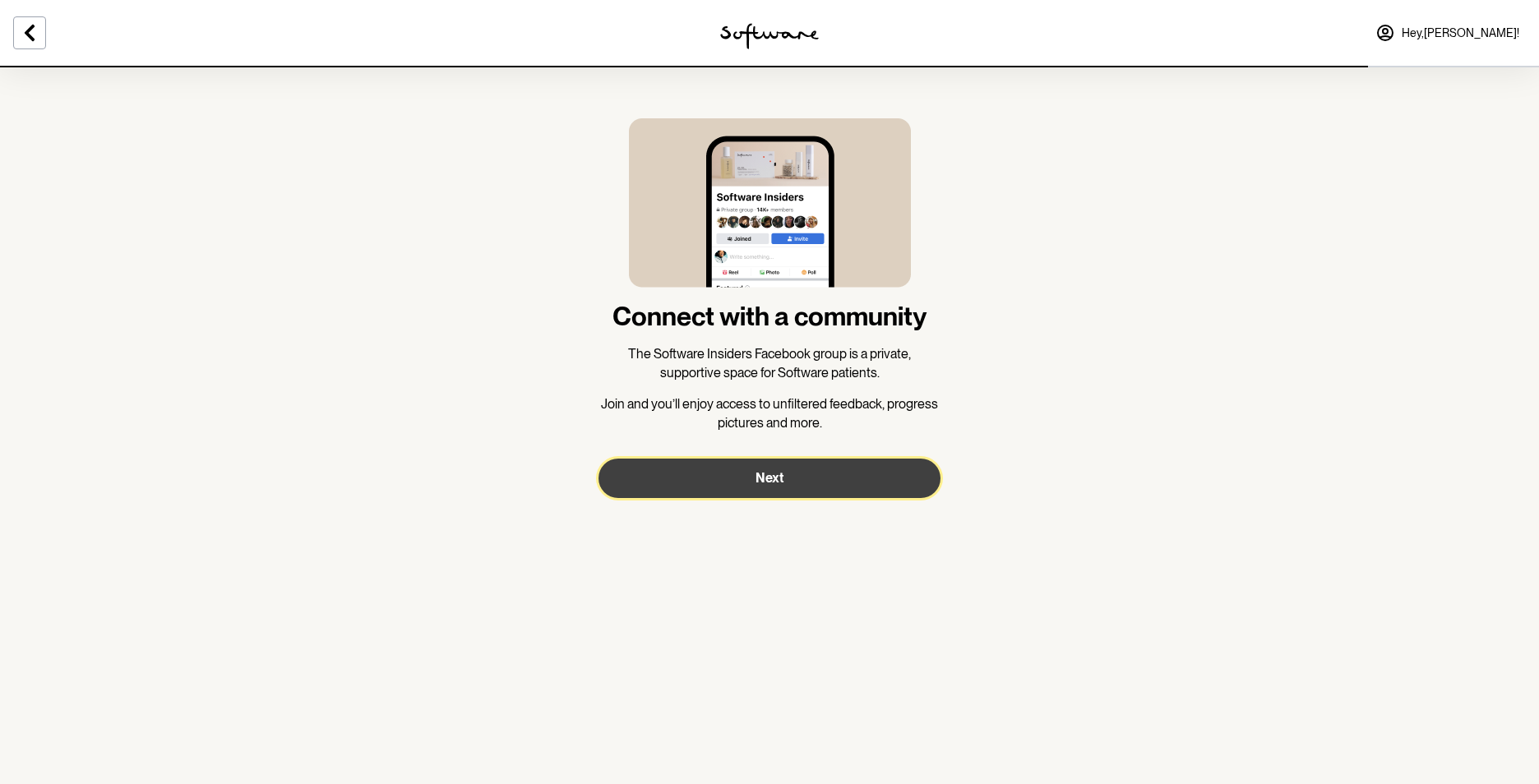
click at [811, 479] on button "Next" at bounding box center [769, 478] width 342 height 39
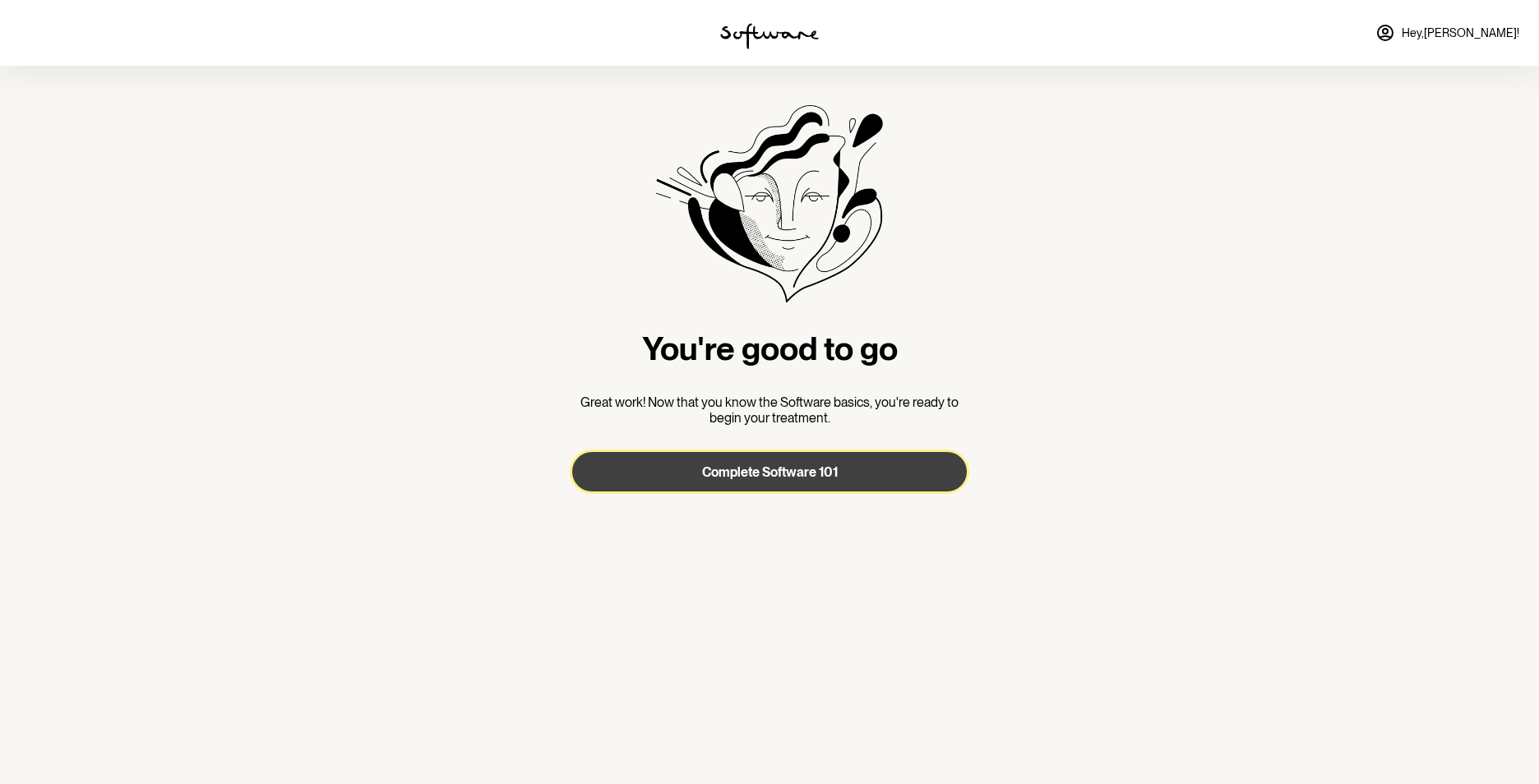
click at [801, 477] on span "Complete Software 101" at bounding box center [769, 472] width 135 height 15
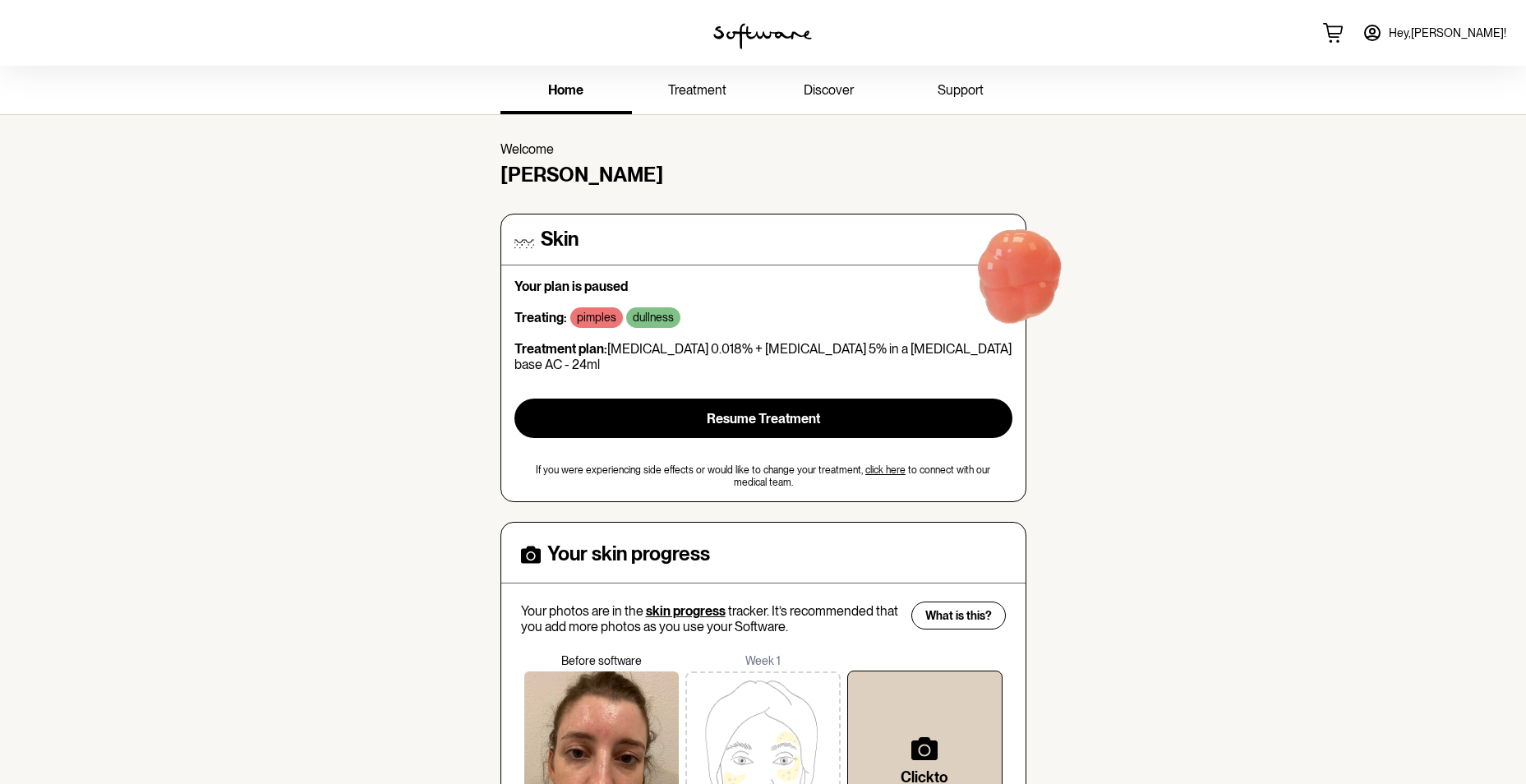
click at [875, 464] on link "click here" at bounding box center [885, 470] width 40 height 12
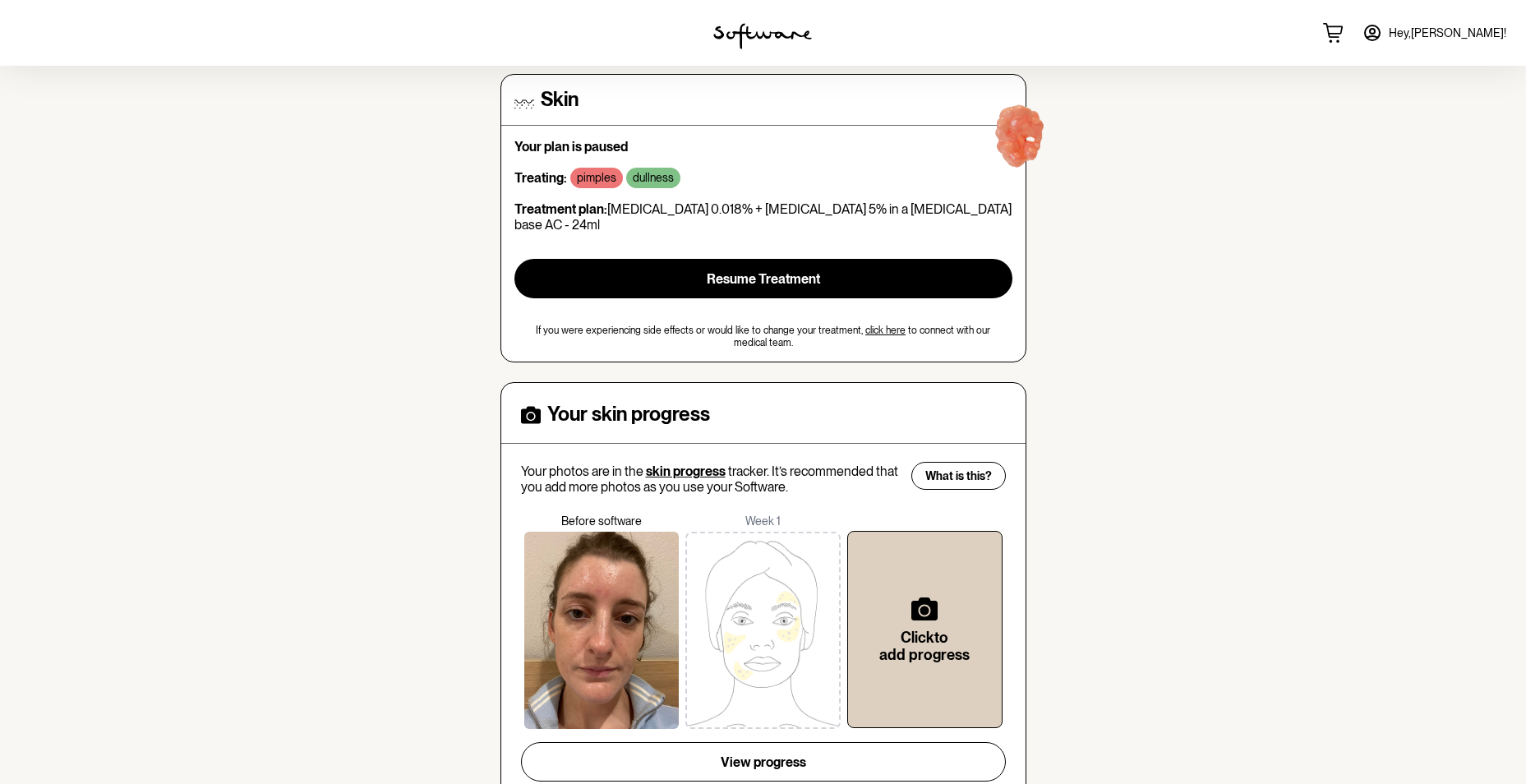
scroll to position [164, 0]
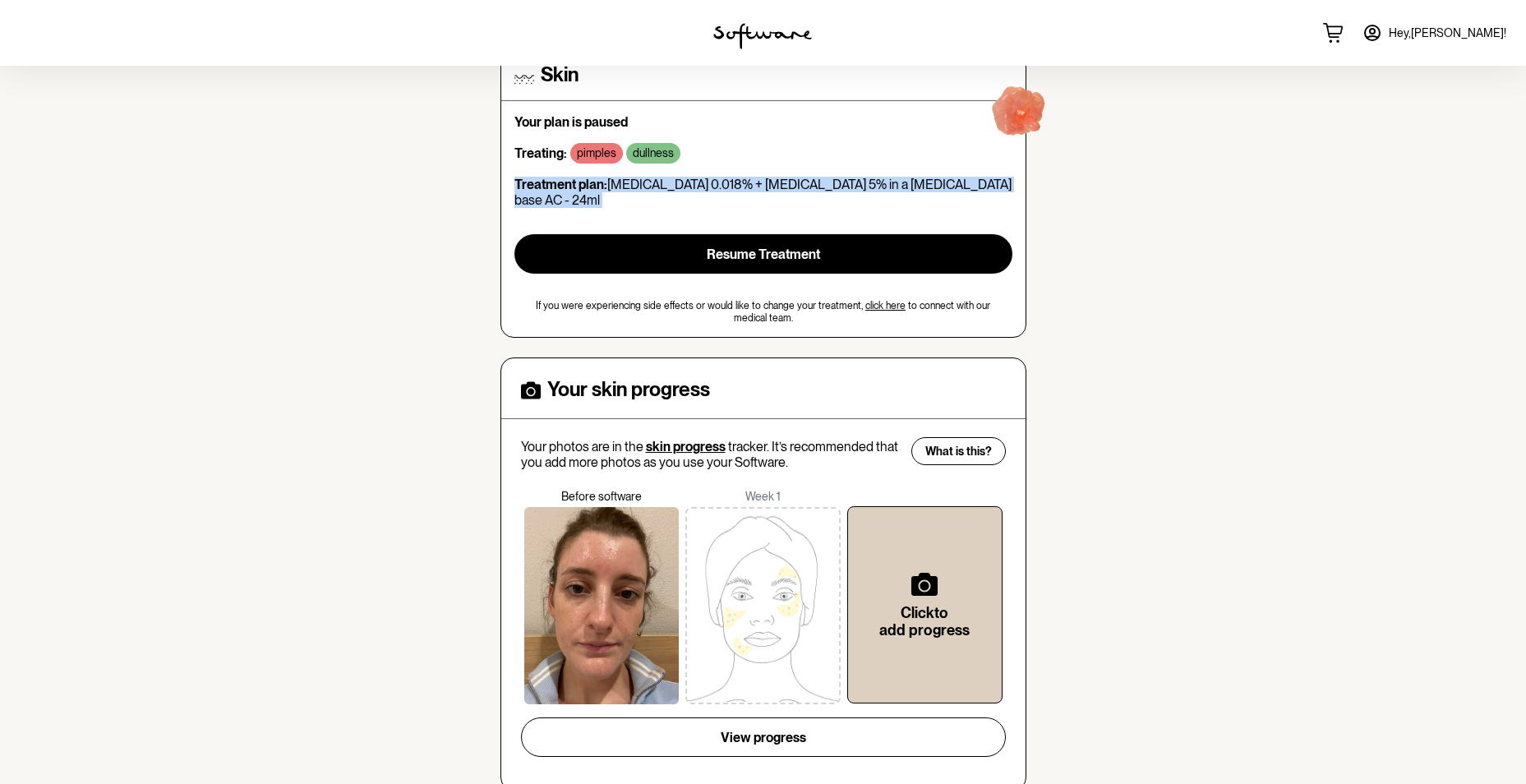
drag, startPoint x: 514, startPoint y: 180, endPoint x: 1031, endPoint y: 217, distance: 518.3
copy div "Treatment plan: [MEDICAL_DATA] 0.018% + [MEDICAL_DATA] 5% in a [MEDICAL_DATA] b…"
